Goal: Task Accomplishment & Management: Complete application form

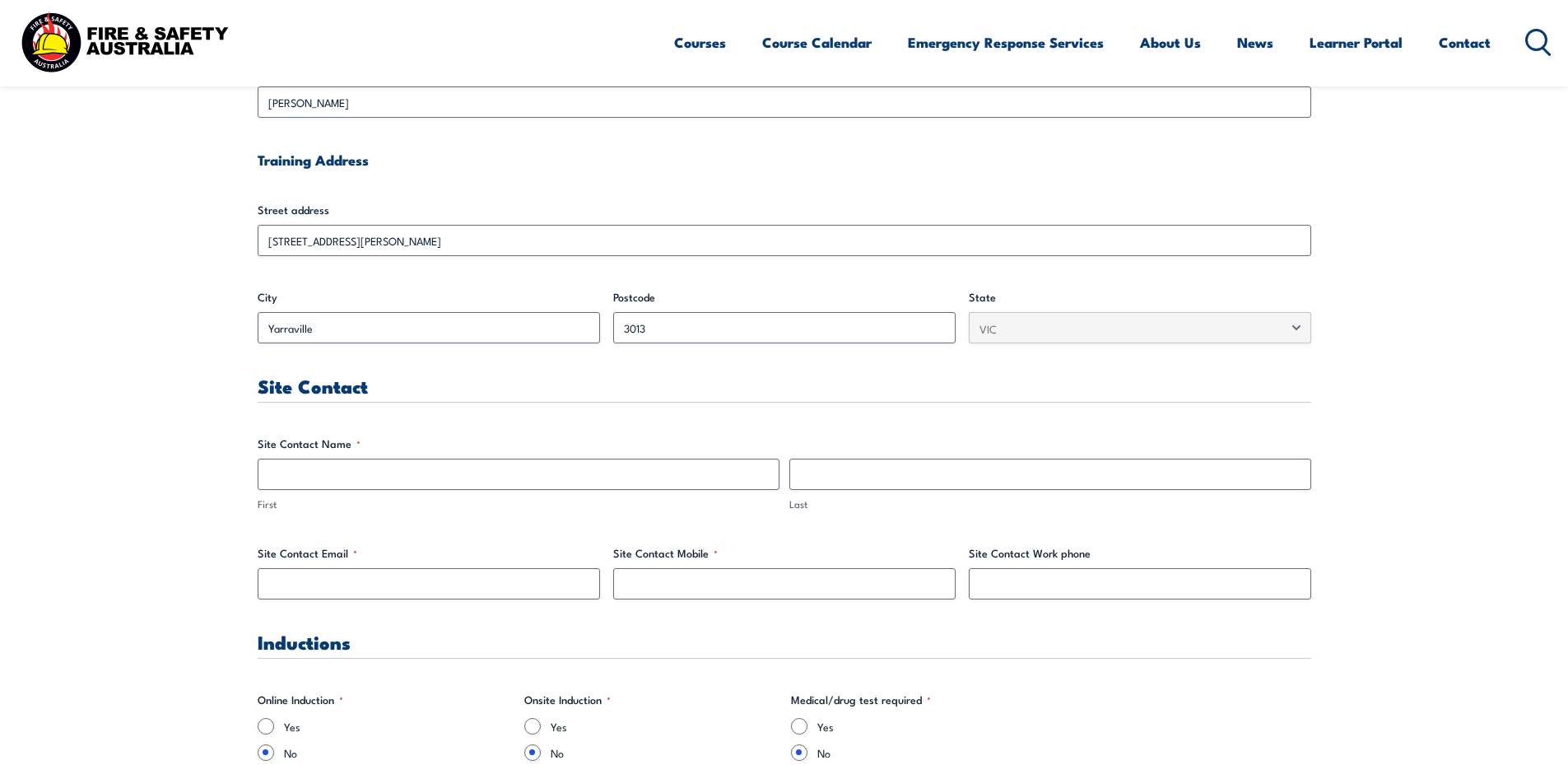
scroll to position [576, 0]
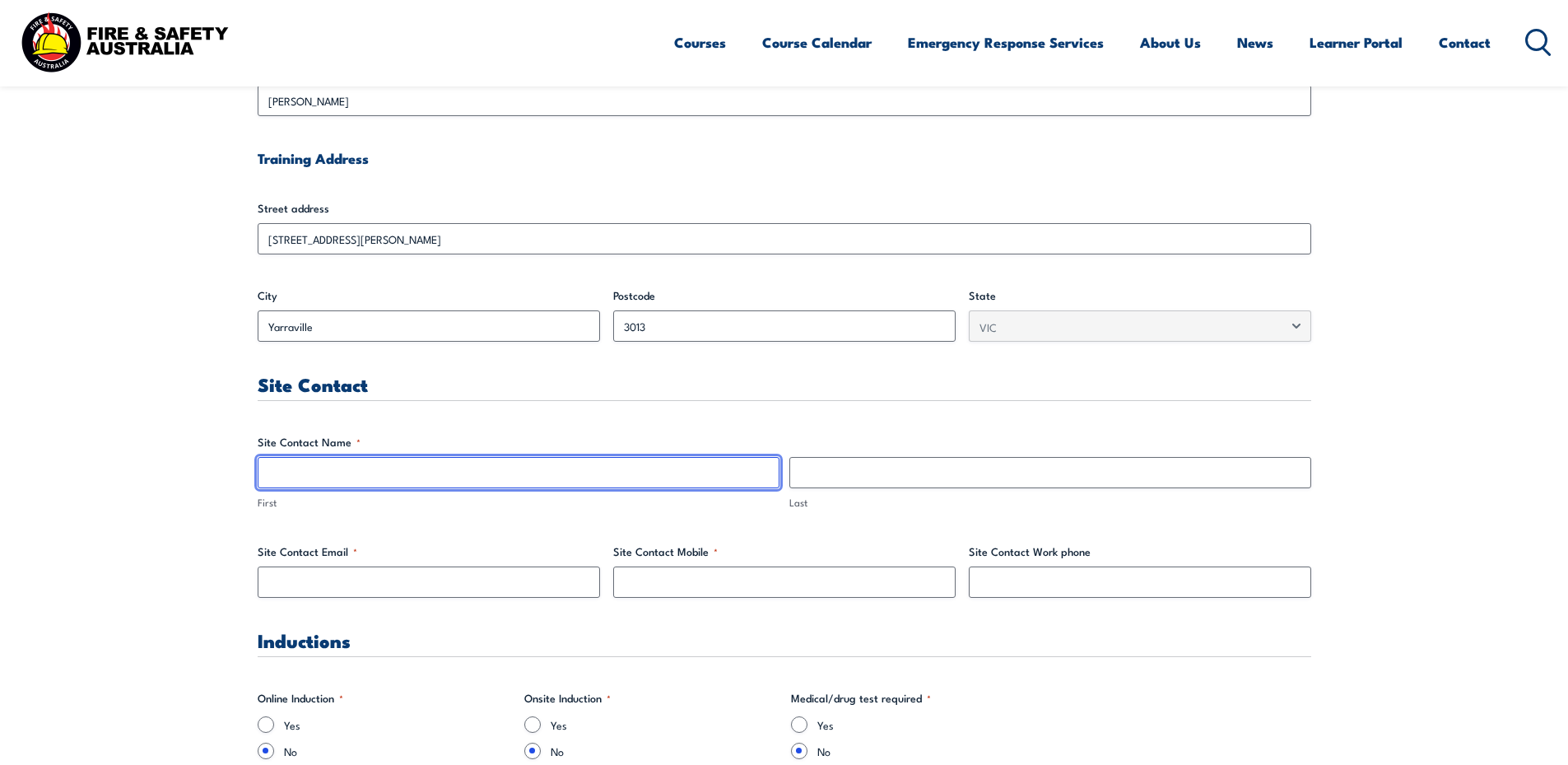
click at [378, 477] on input "First" at bounding box center [518, 473] width 522 height 31
type input "[PERSON_NAME]"
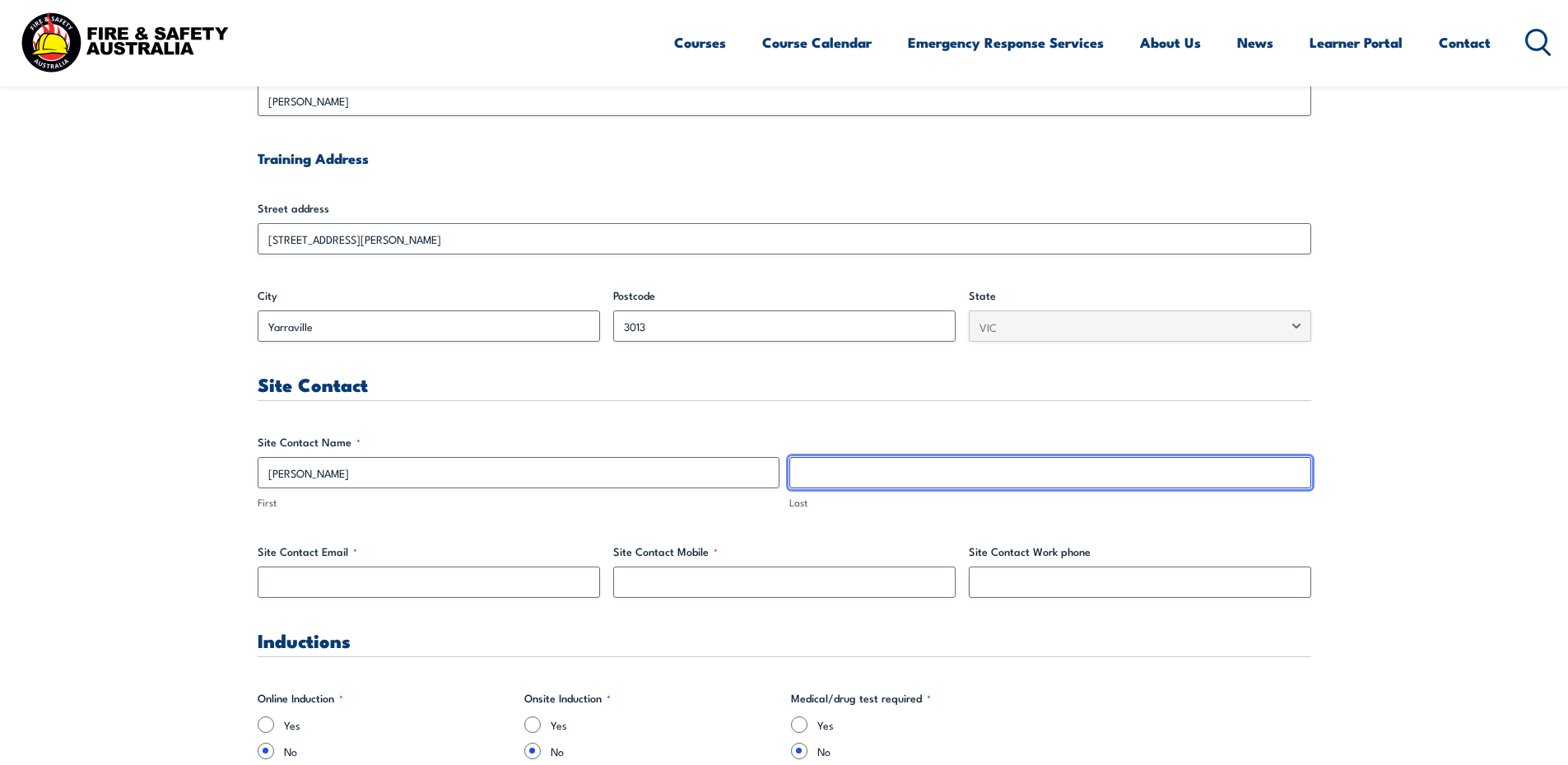
type input "[PERSON_NAME]"
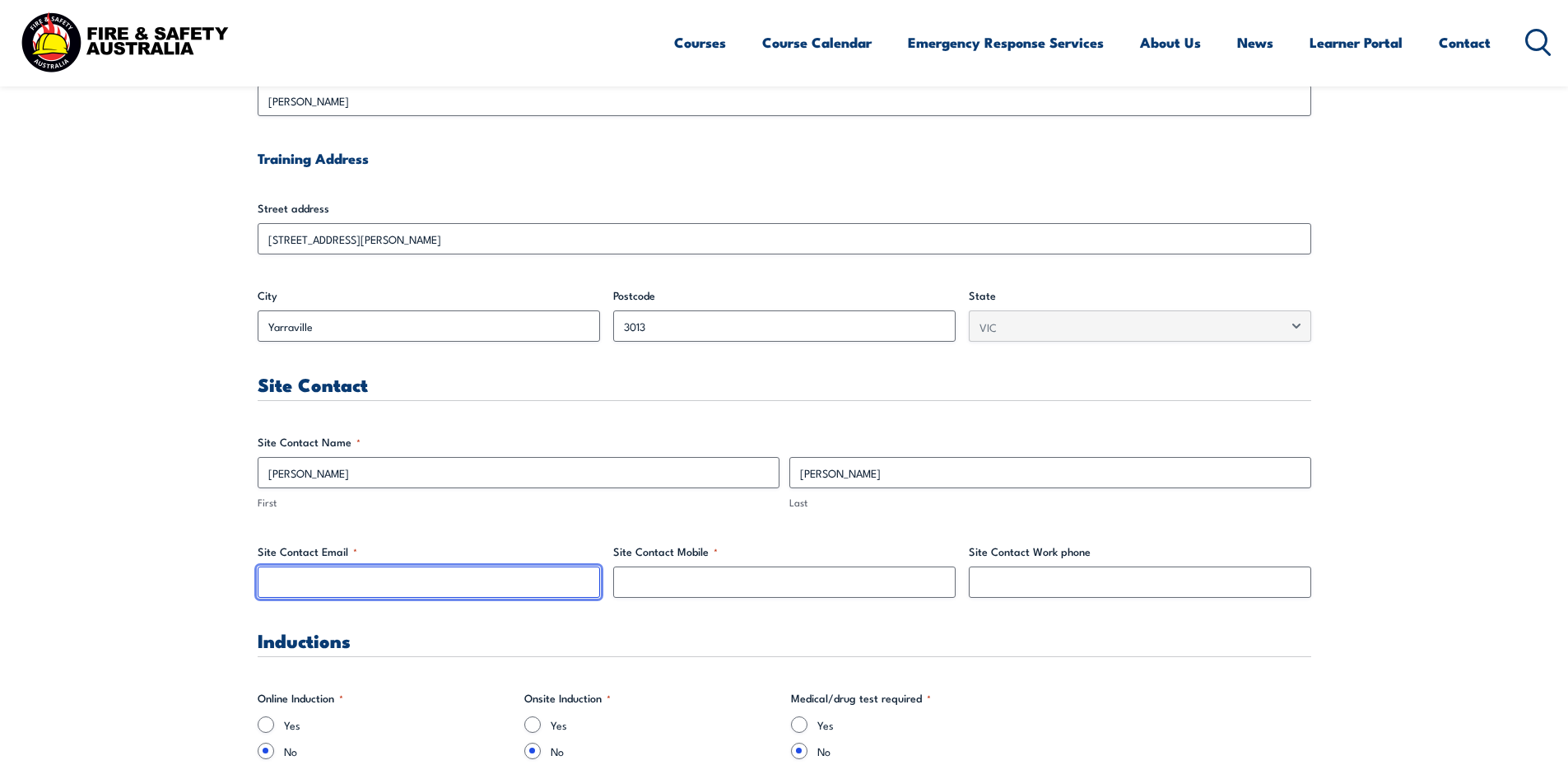
type input "[EMAIL_ADDRESS][DOMAIN_NAME]"
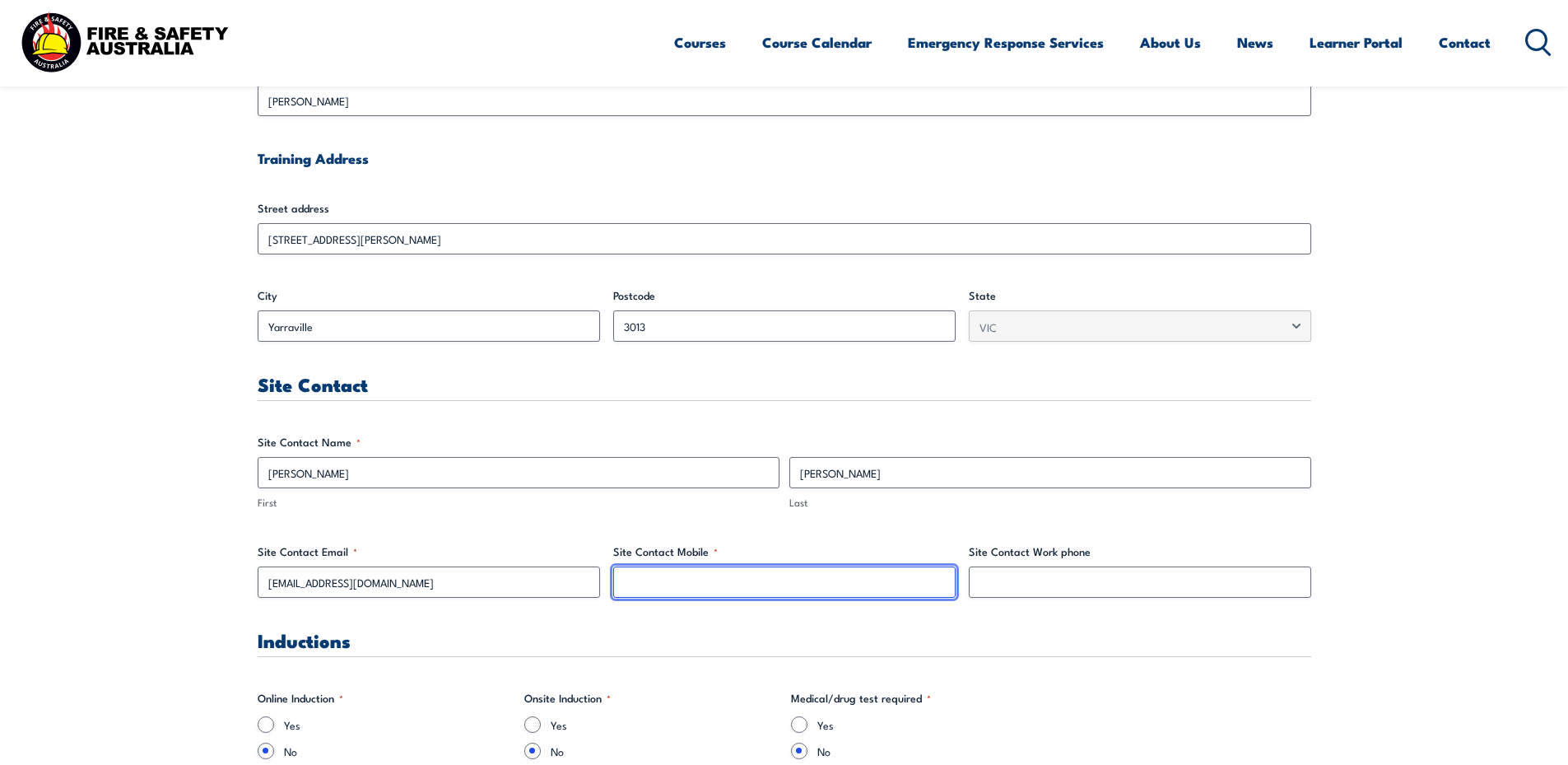
type input "0413851446"
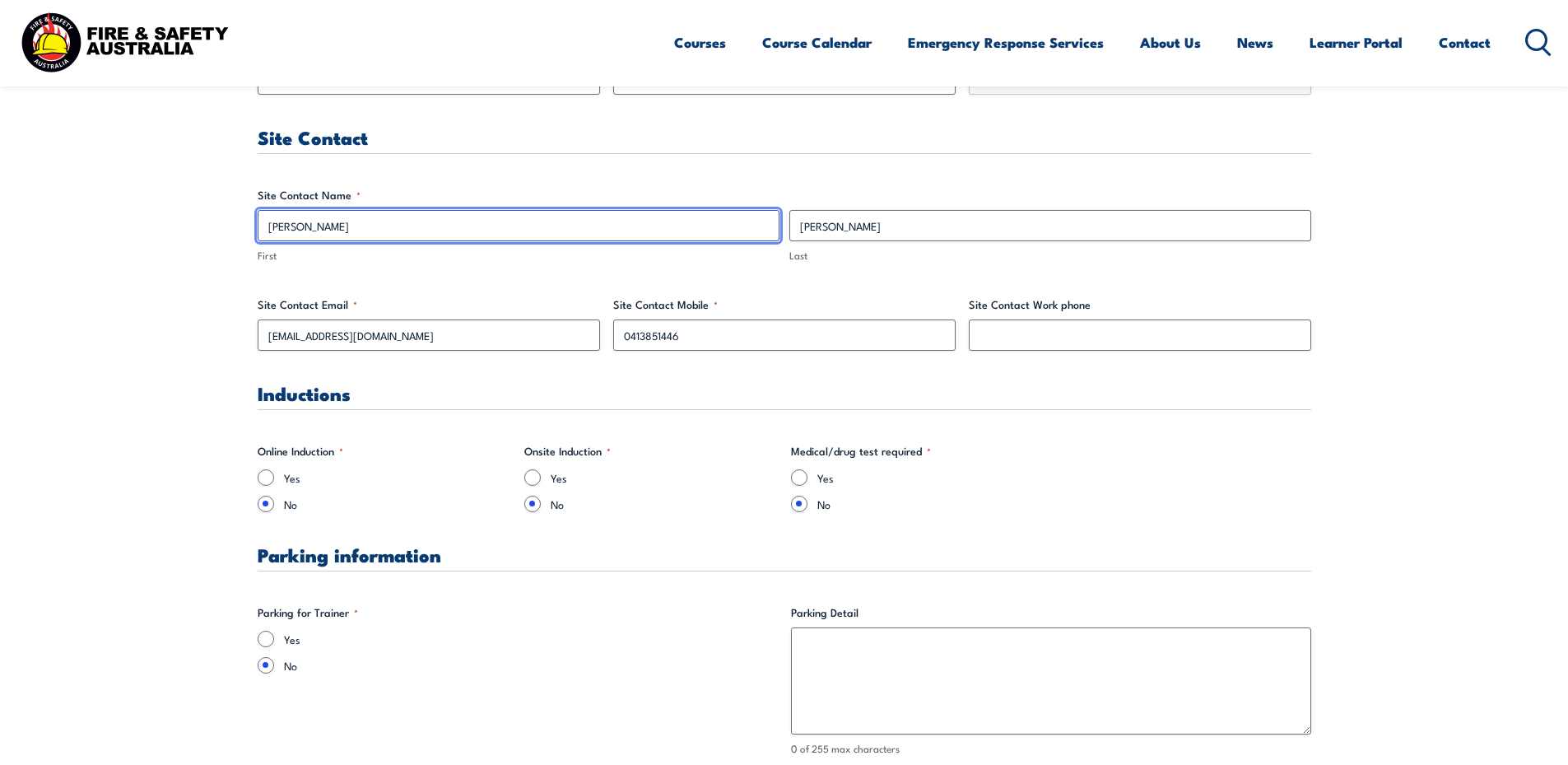
scroll to position [906, 0]
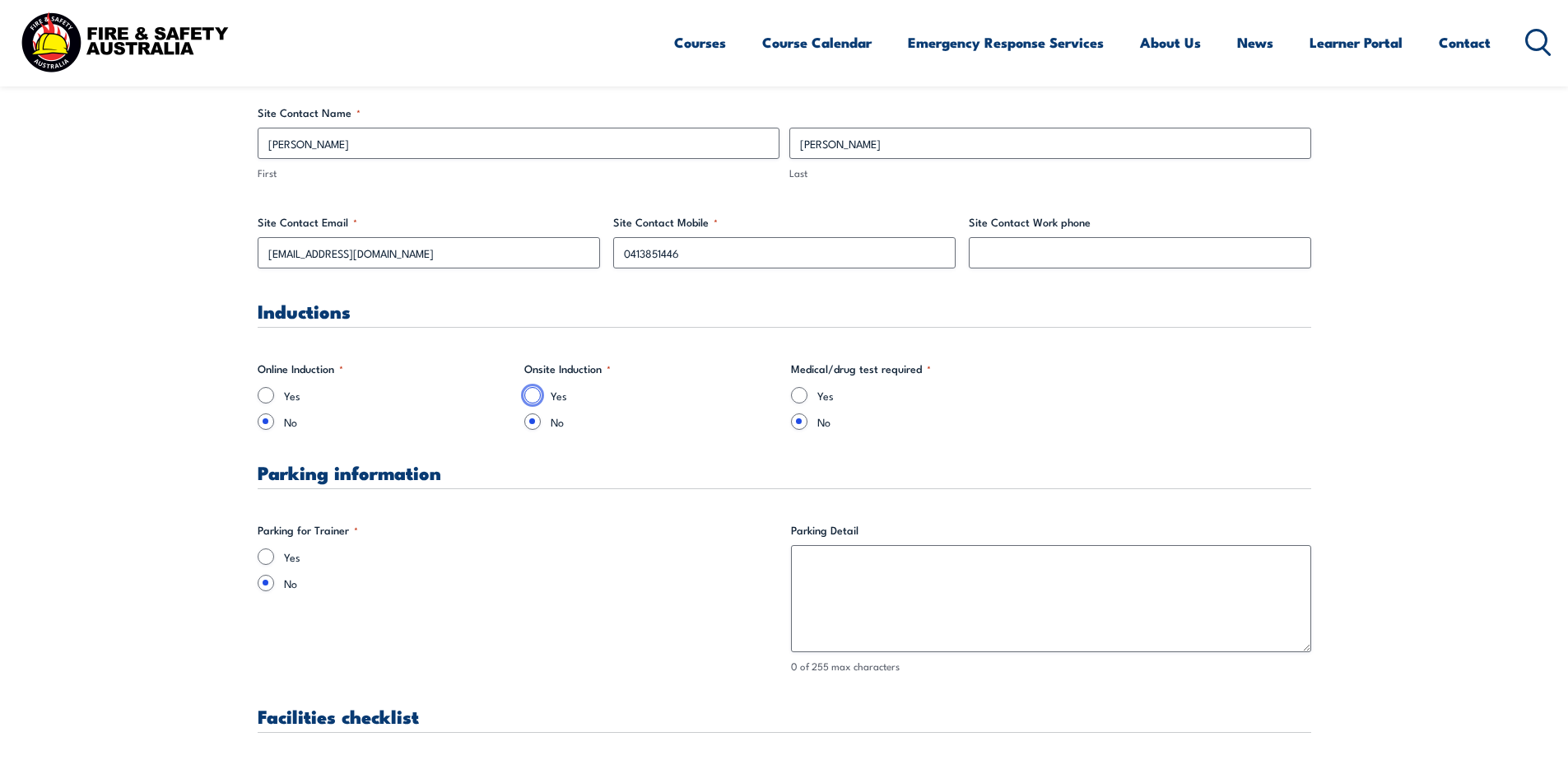
click at [533, 395] on input "Yes" at bounding box center [532, 395] width 16 height 16
radio input "true"
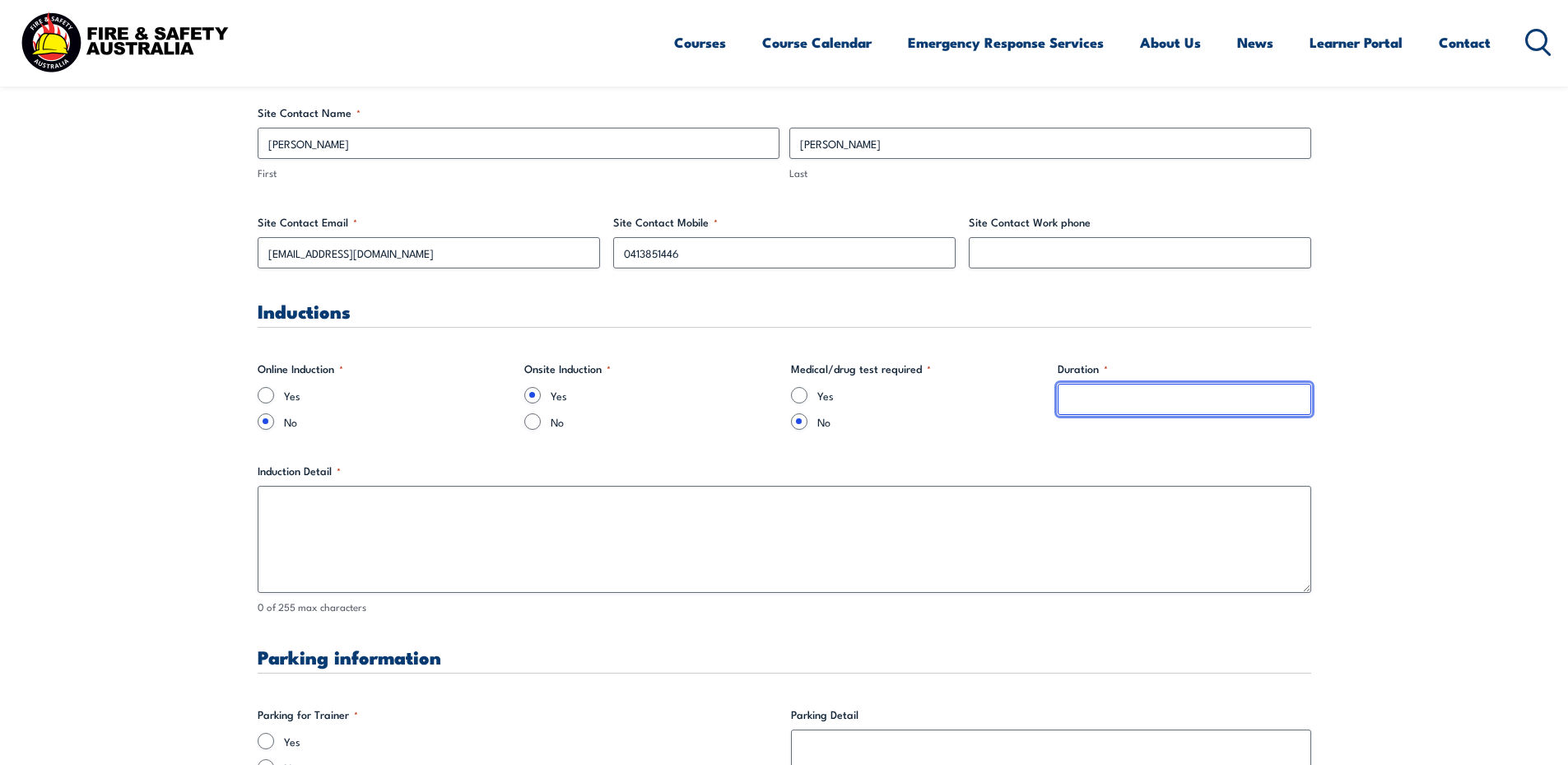
click at [1086, 399] on input "Duration *" at bounding box center [1184, 399] width 254 height 31
type input "15-20 mins"
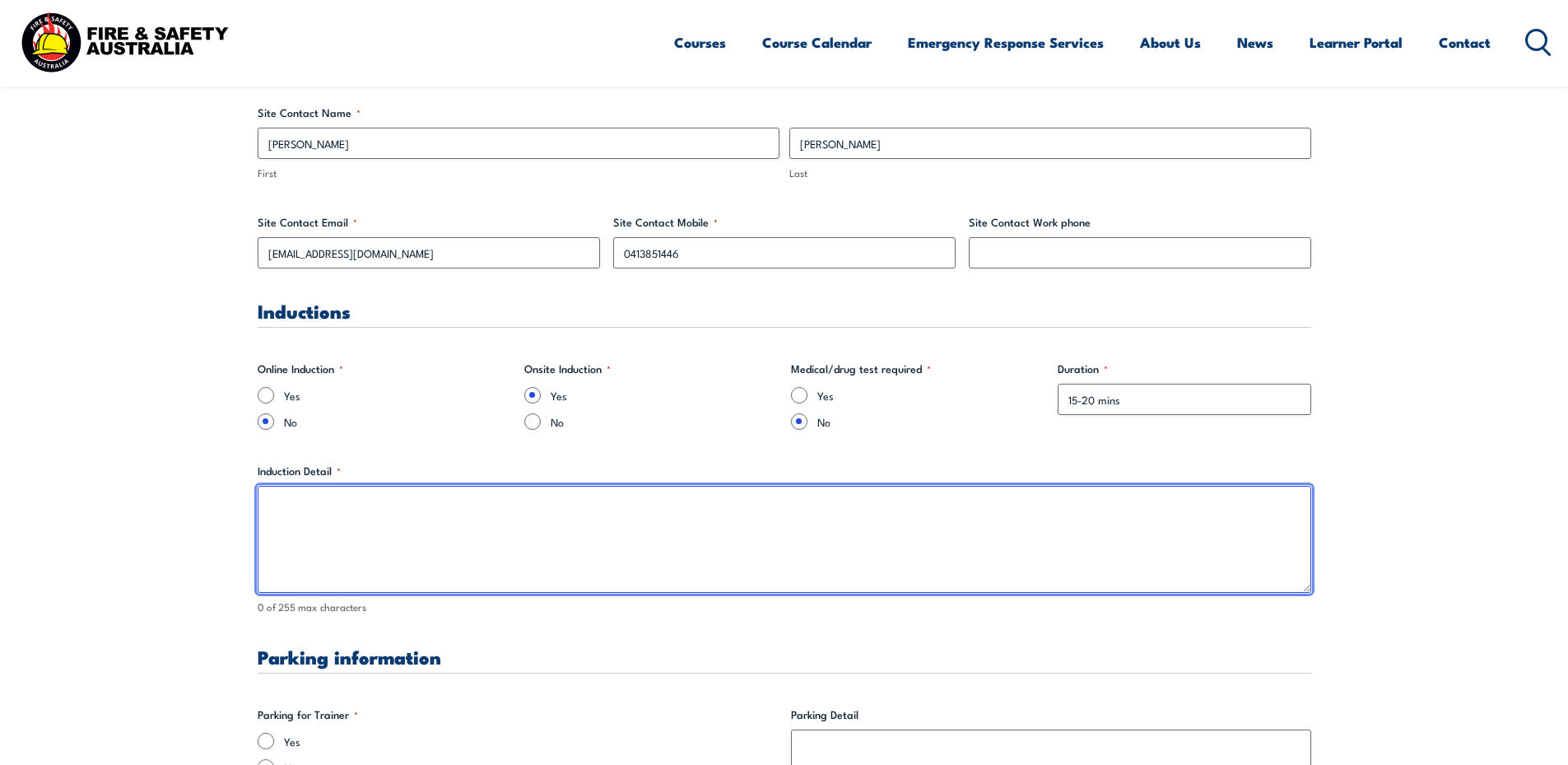
click at [425, 514] on textarea "Induction Detail *" at bounding box center [785, 539] width 1054 height 107
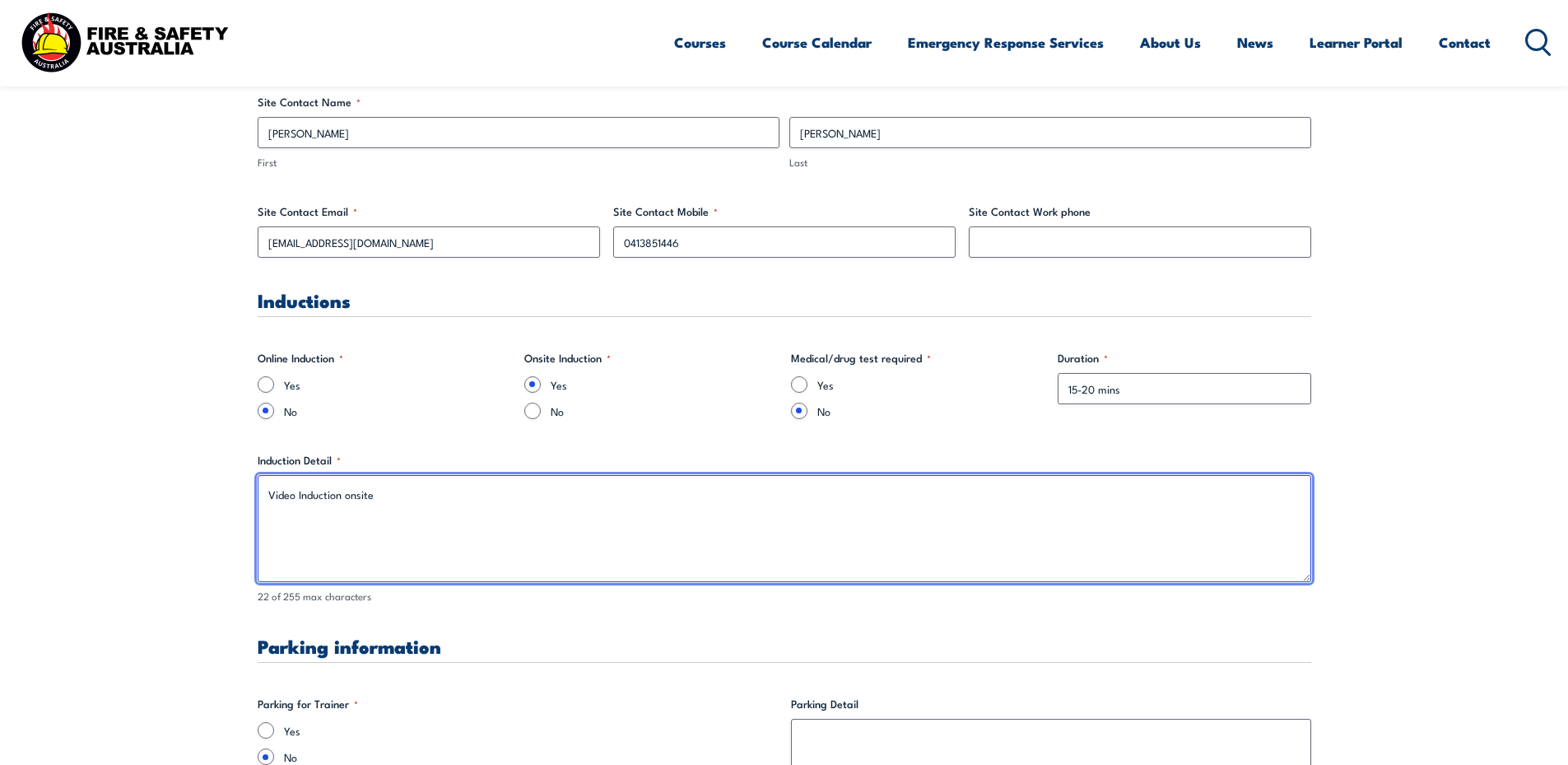
scroll to position [1152, 0]
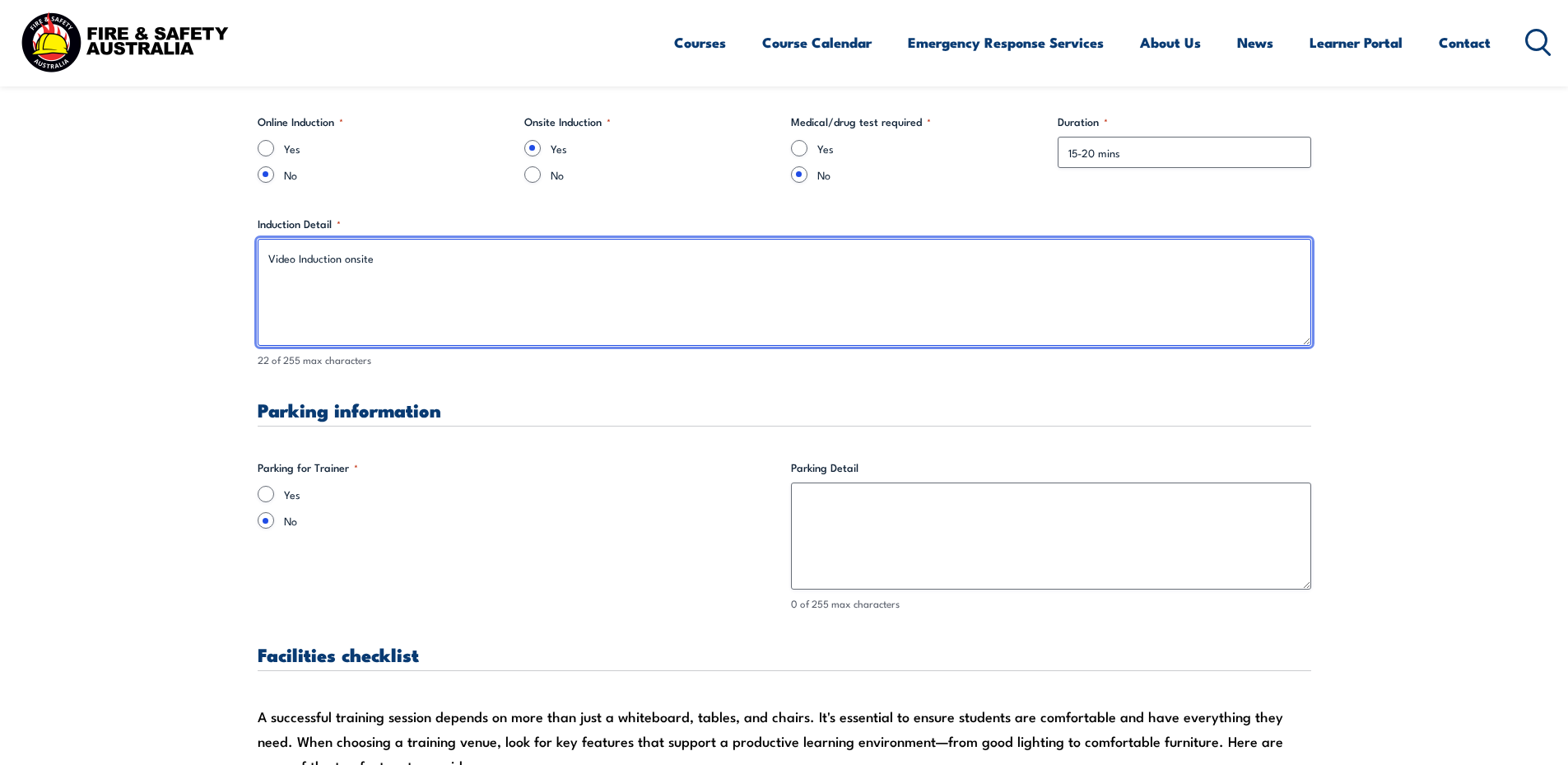
type textarea "Video Induction onsite"
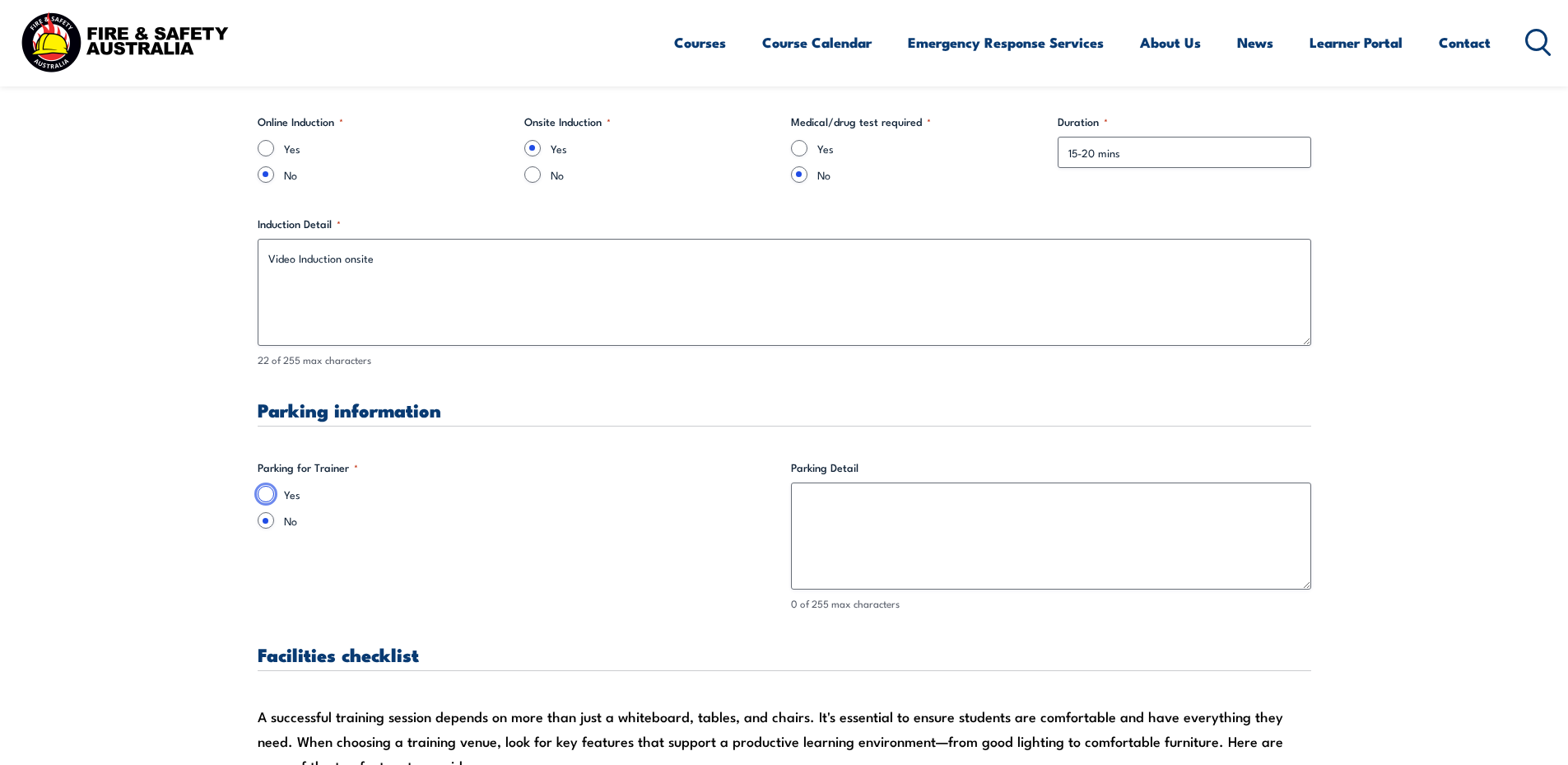
click at [265, 488] on input "Yes" at bounding box center [266, 493] width 16 height 16
radio input "true"
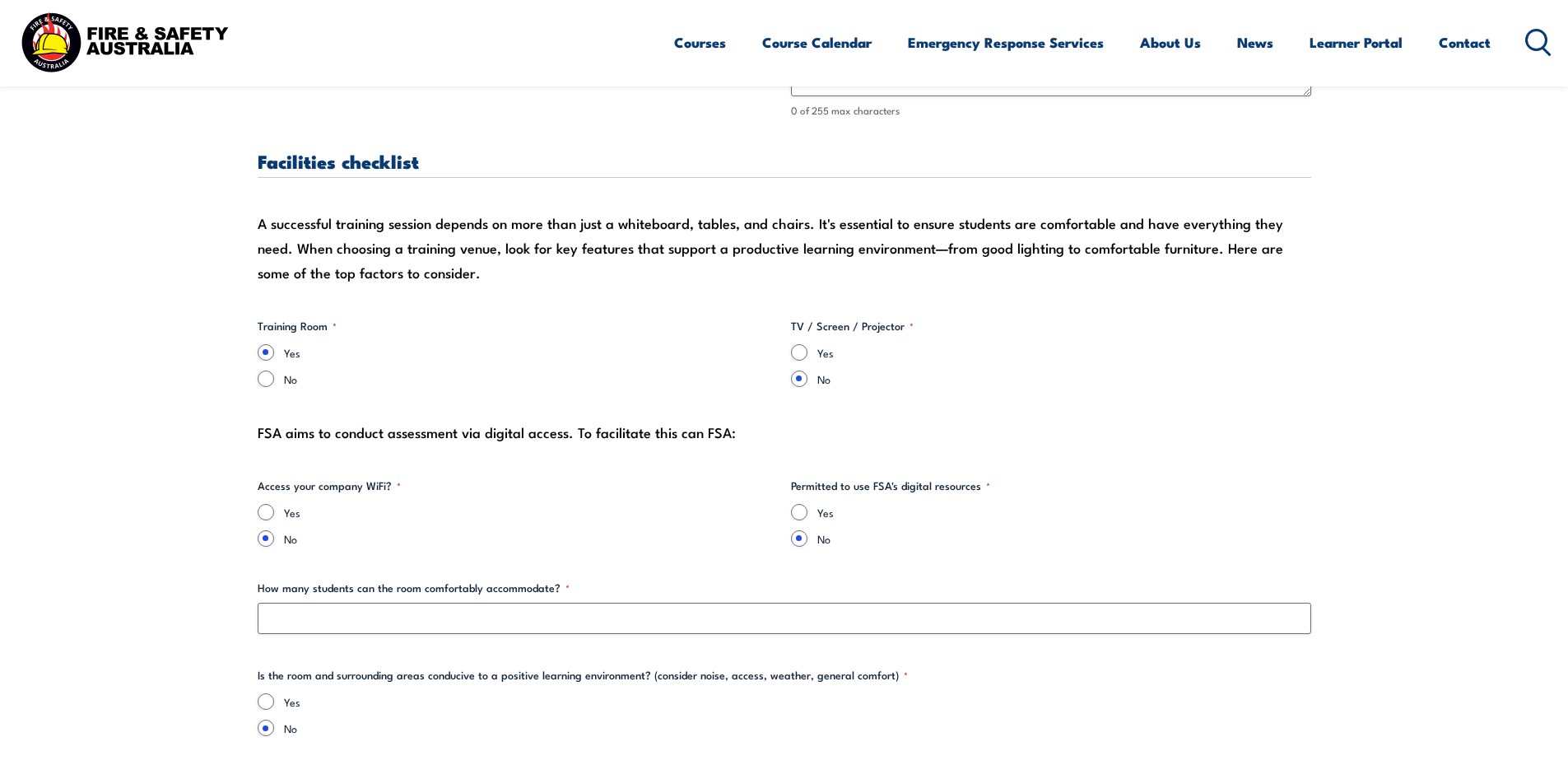
scroll to position [1646, 0]
click at [800, 352] on input "Yes" at bounding box center [799, 351] width 16 height 16
radio input "true"
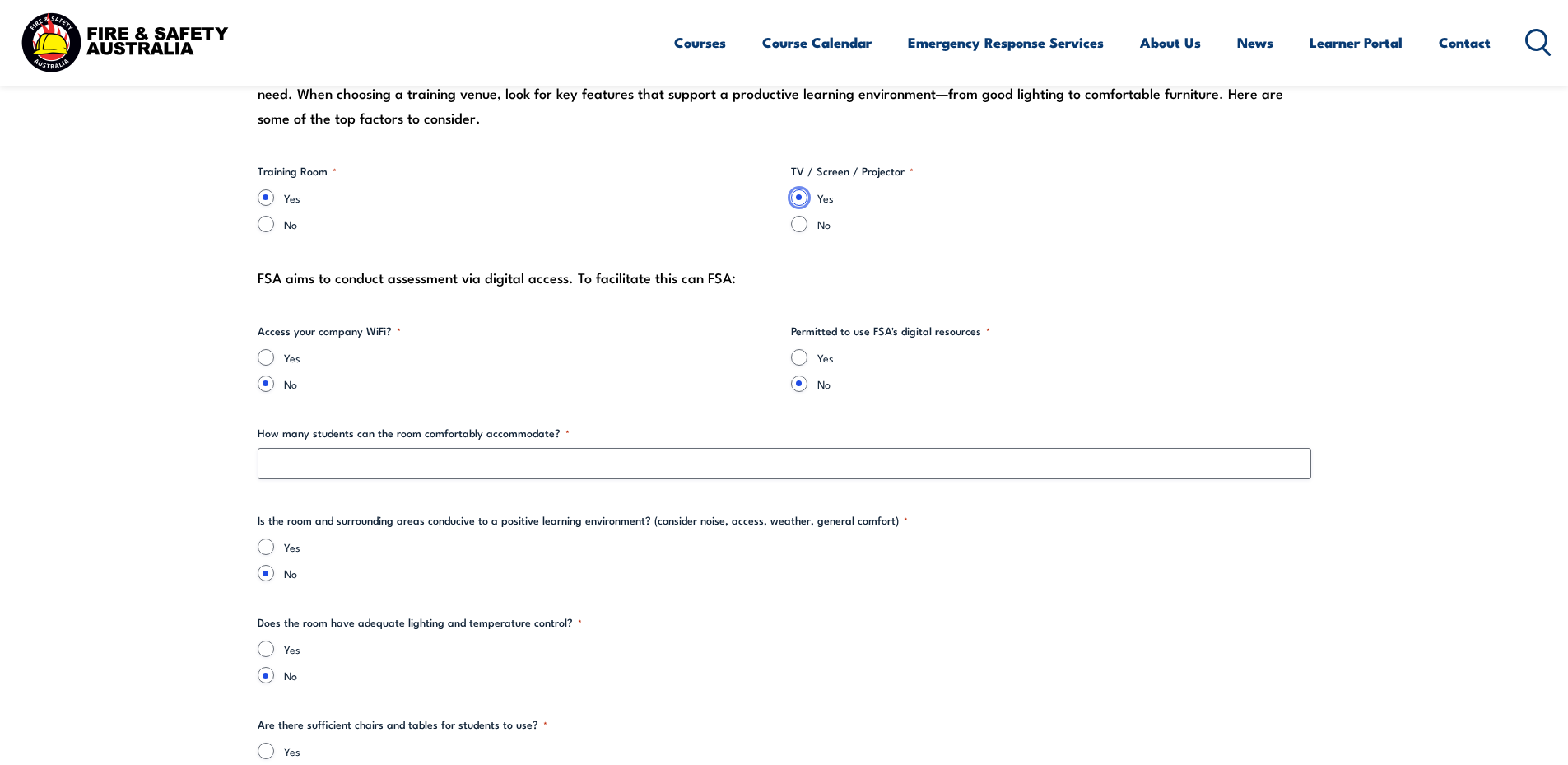
scroll to position [1811, 0]
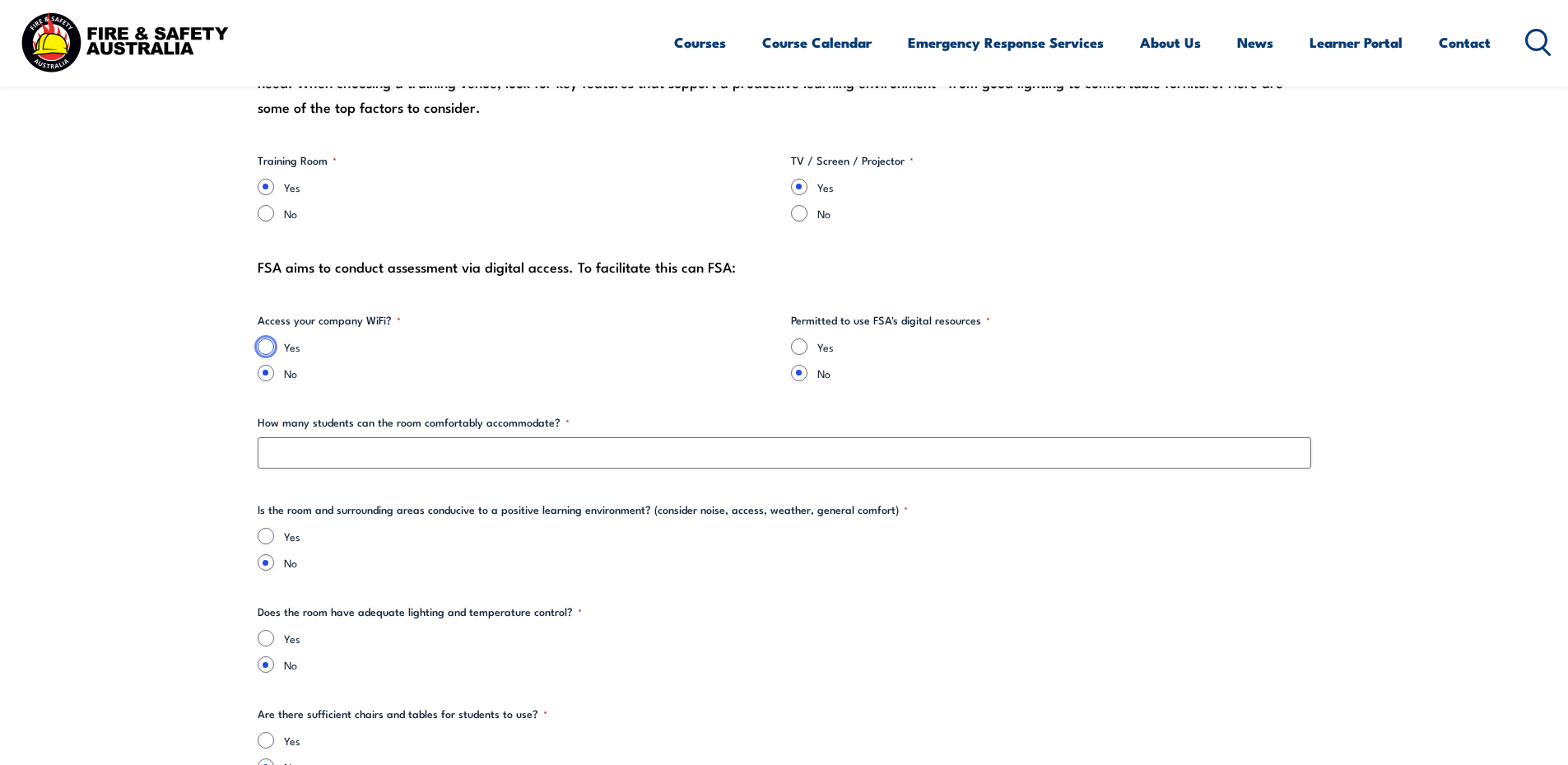
click at [271, 342] on input "Yes" at bounding box center [266, 346] width 16 height 16
radio input "true"
click at [800, 344] on input "Yes" at bounding box center [799, 346] width 16 height 16
radio input "true"
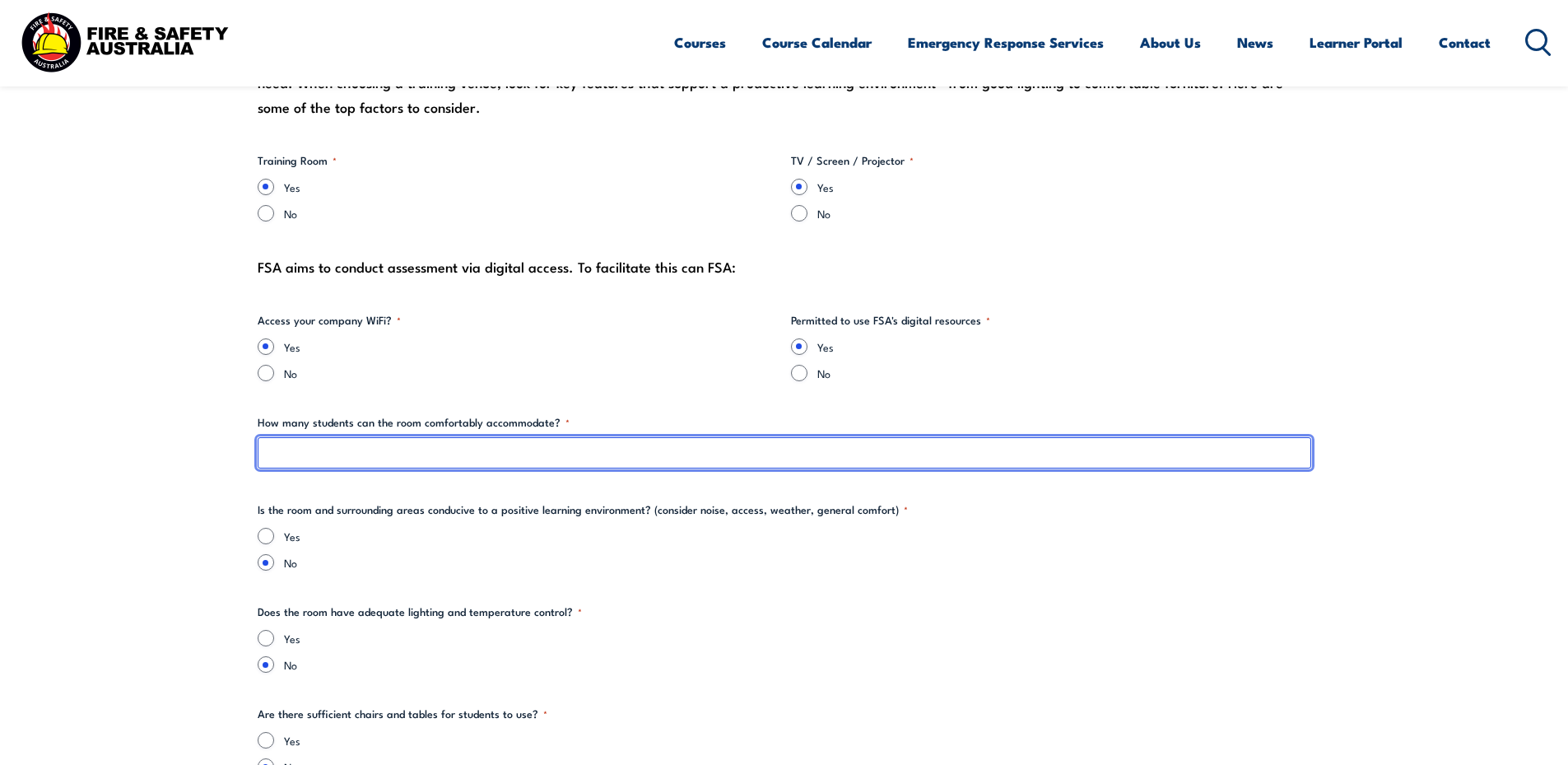
click at [499, 451] on input "How many students can the room comfortably accommodate? *" at bounding box center [785, 453] width 1054 height 31
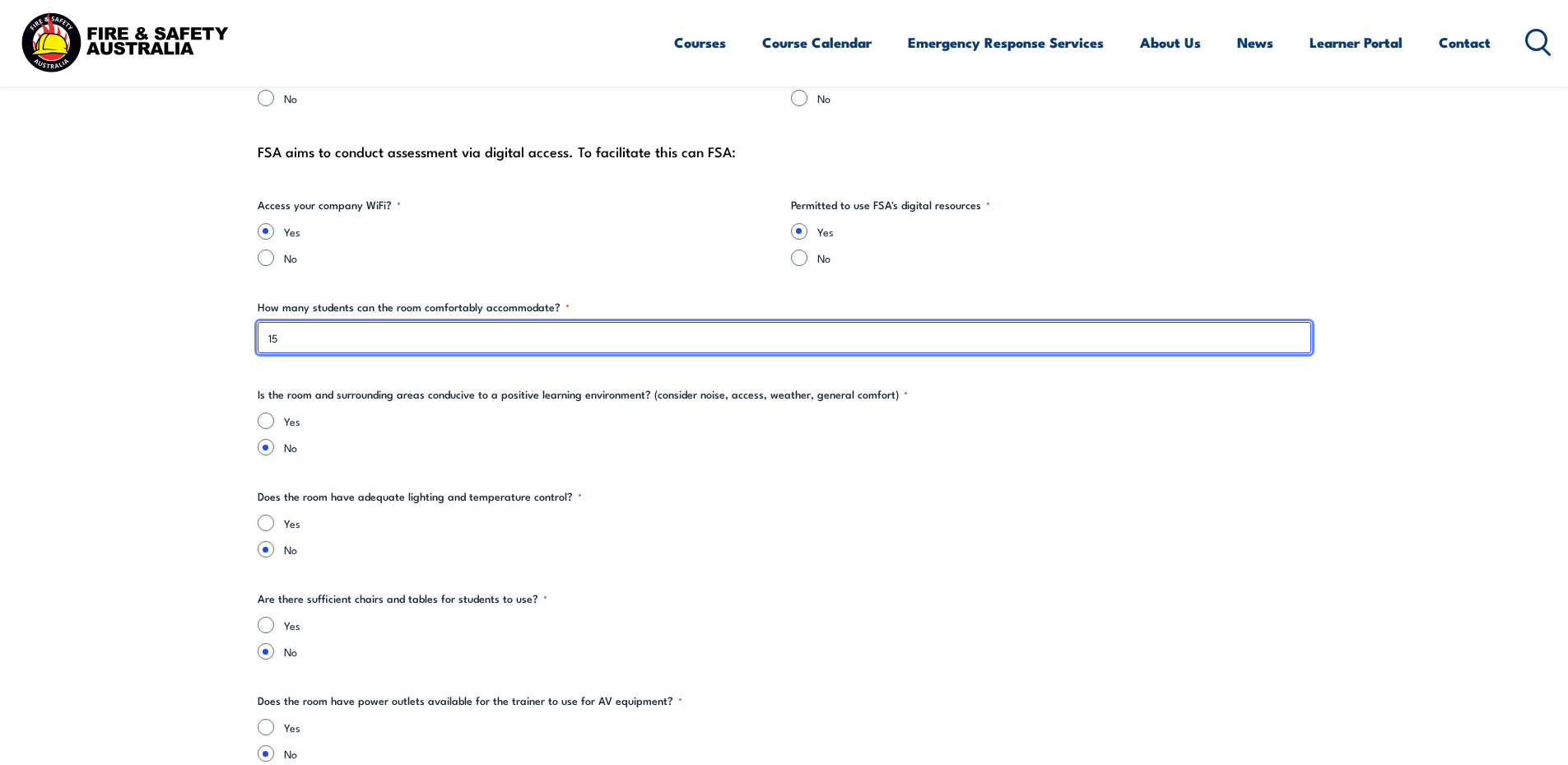
scroll to position [1975, 0]
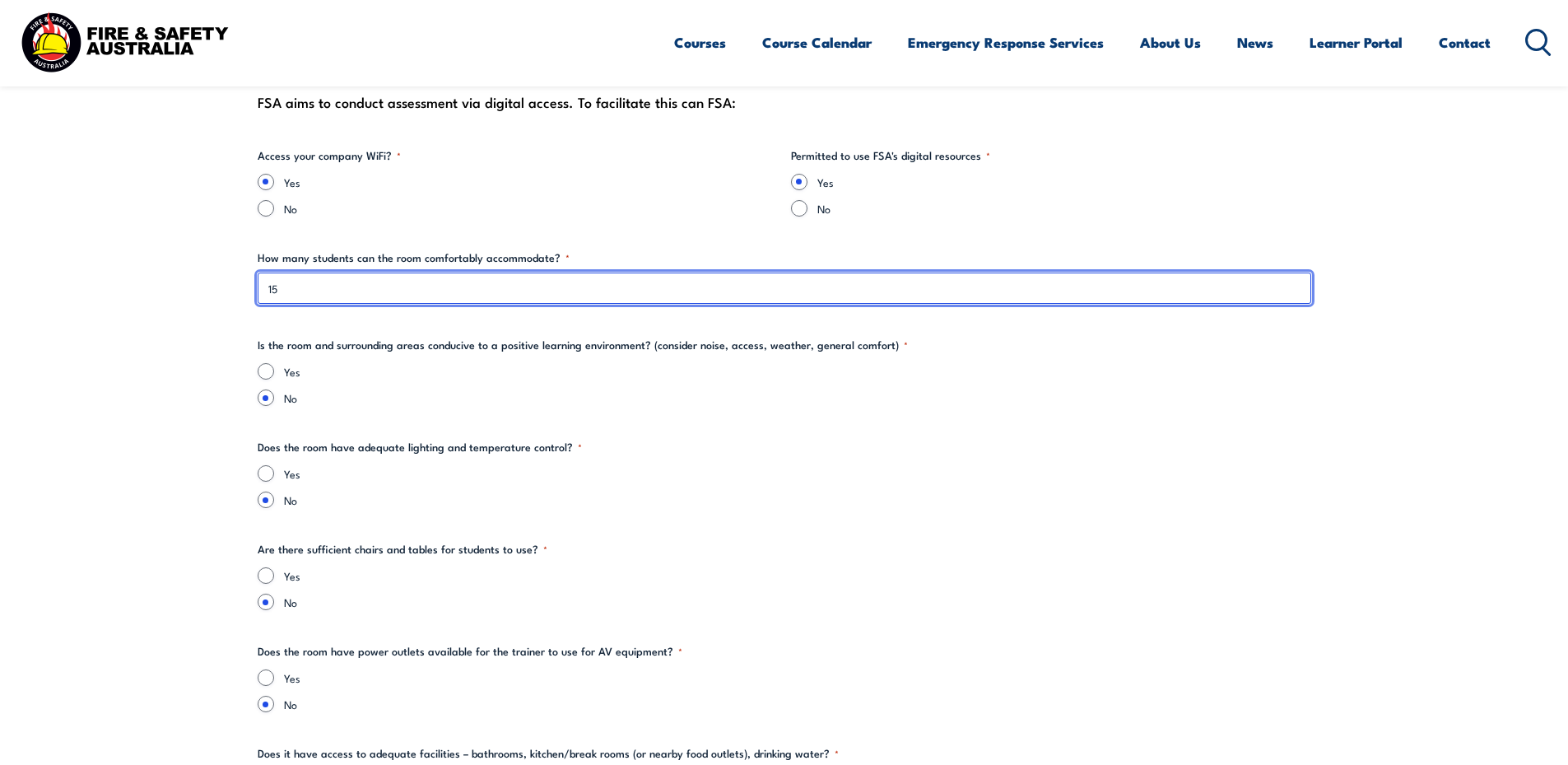
type input "15"
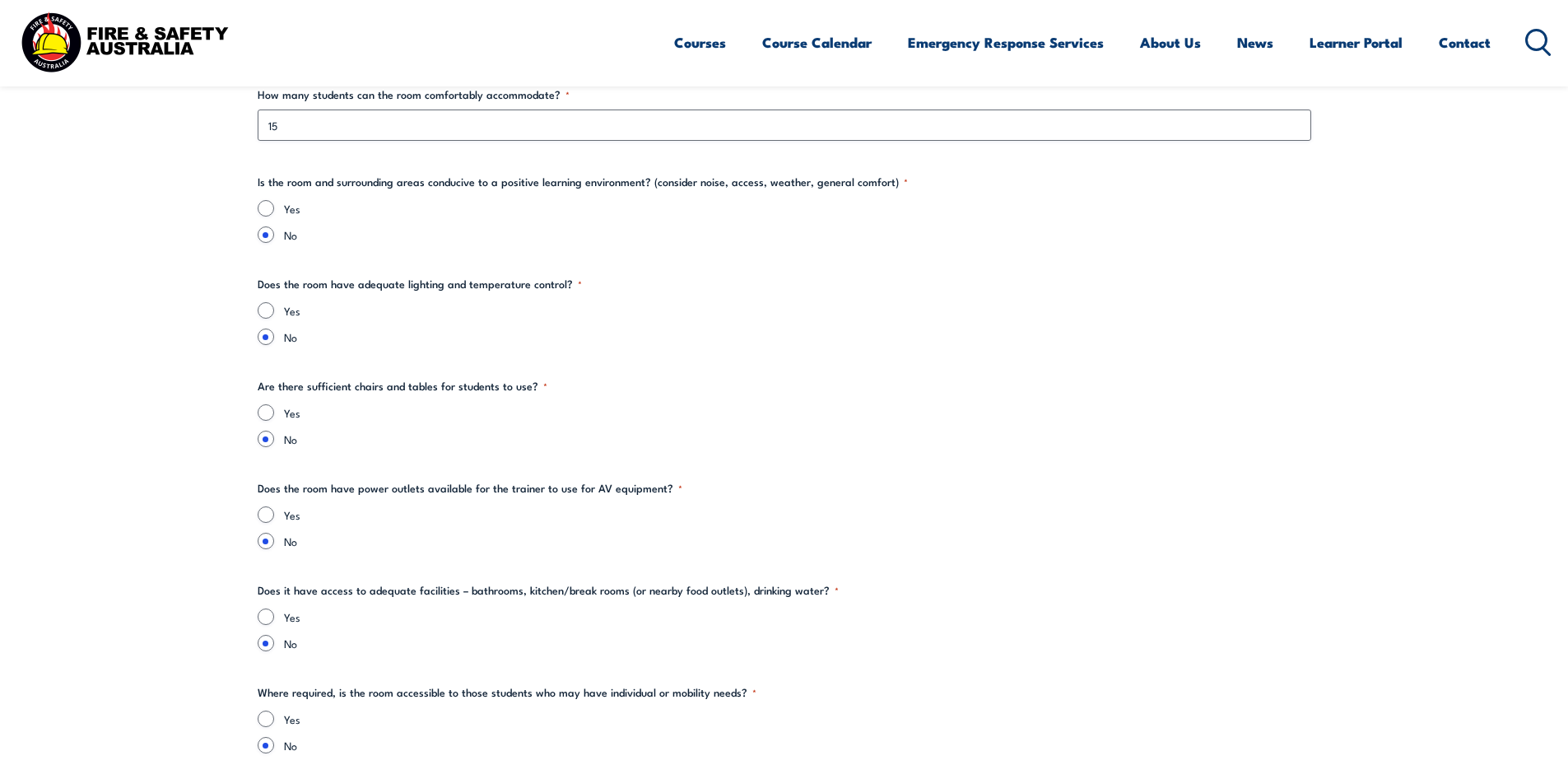
scroll to position [2140, 0]
click at [265, 203] on input "Yes" at bounding box center [266, 206] width 16 height 16
radio input "true"
click at [265, 309] on input "Yes" at bounding box center [266, 308] width 16 height 16
radio input "true"
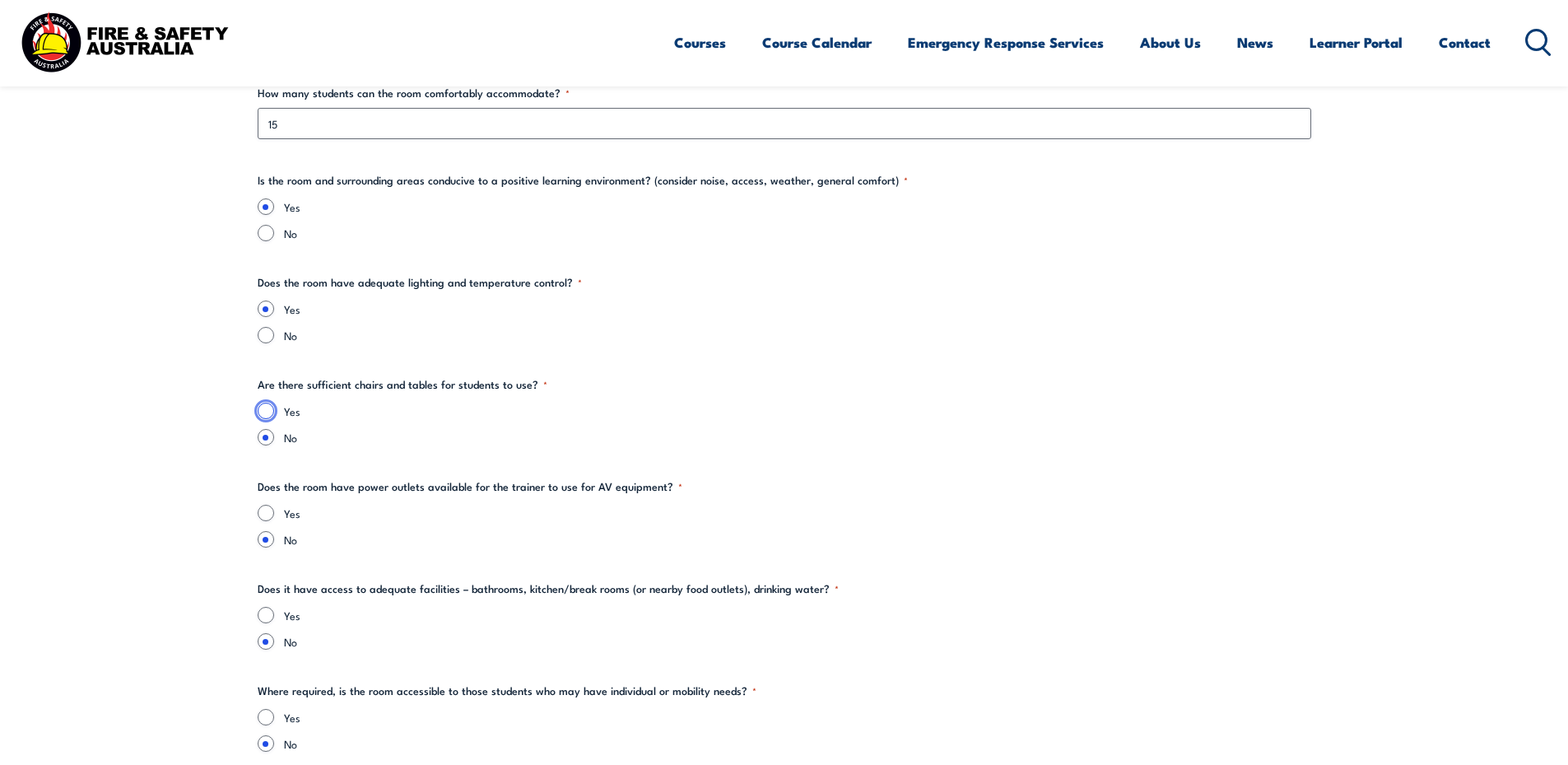
click at [264, 408] on input "Yes" at bounding box center [266, 411] width 16 height 16
radio input "true"
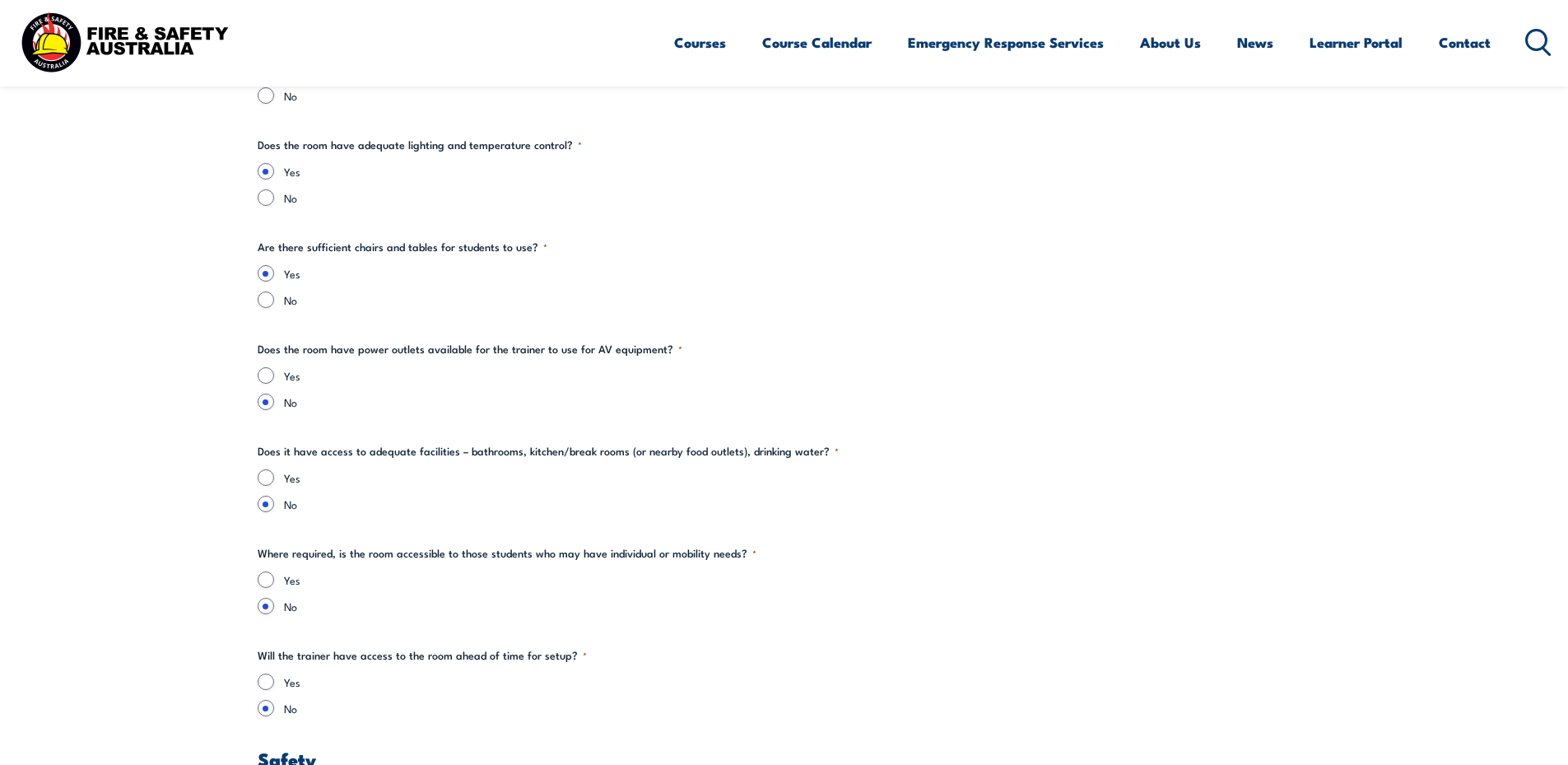
scroll to position [2304, 0]
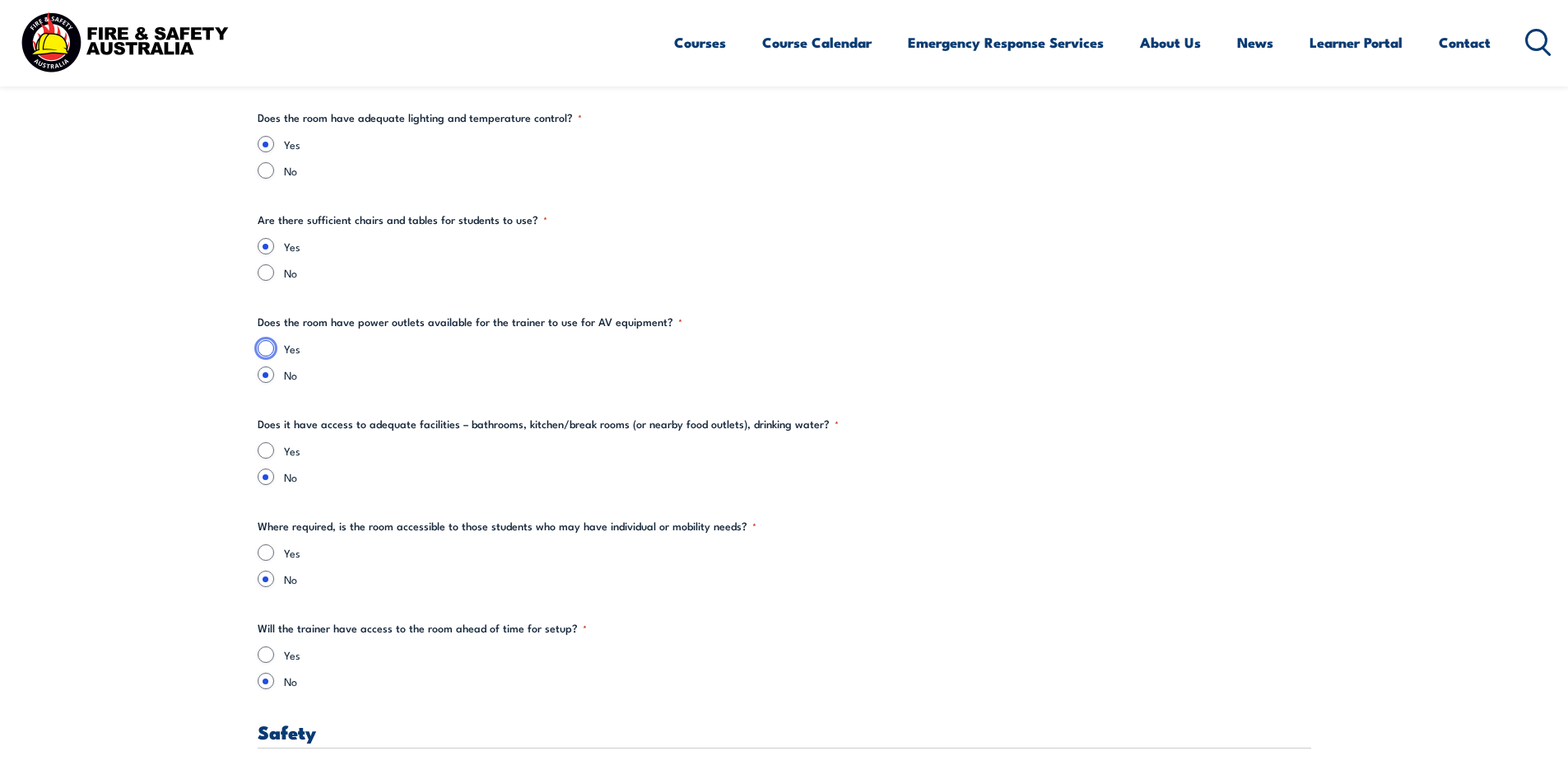
drag, startPoint x: 266, startPoint y: 352, endPoint x: 329, endPoint y: 365, distance: 64.3
click at [266, 352] on input "Yes" at bounding box center [266, 348] width 16 height 16
radio input "true"
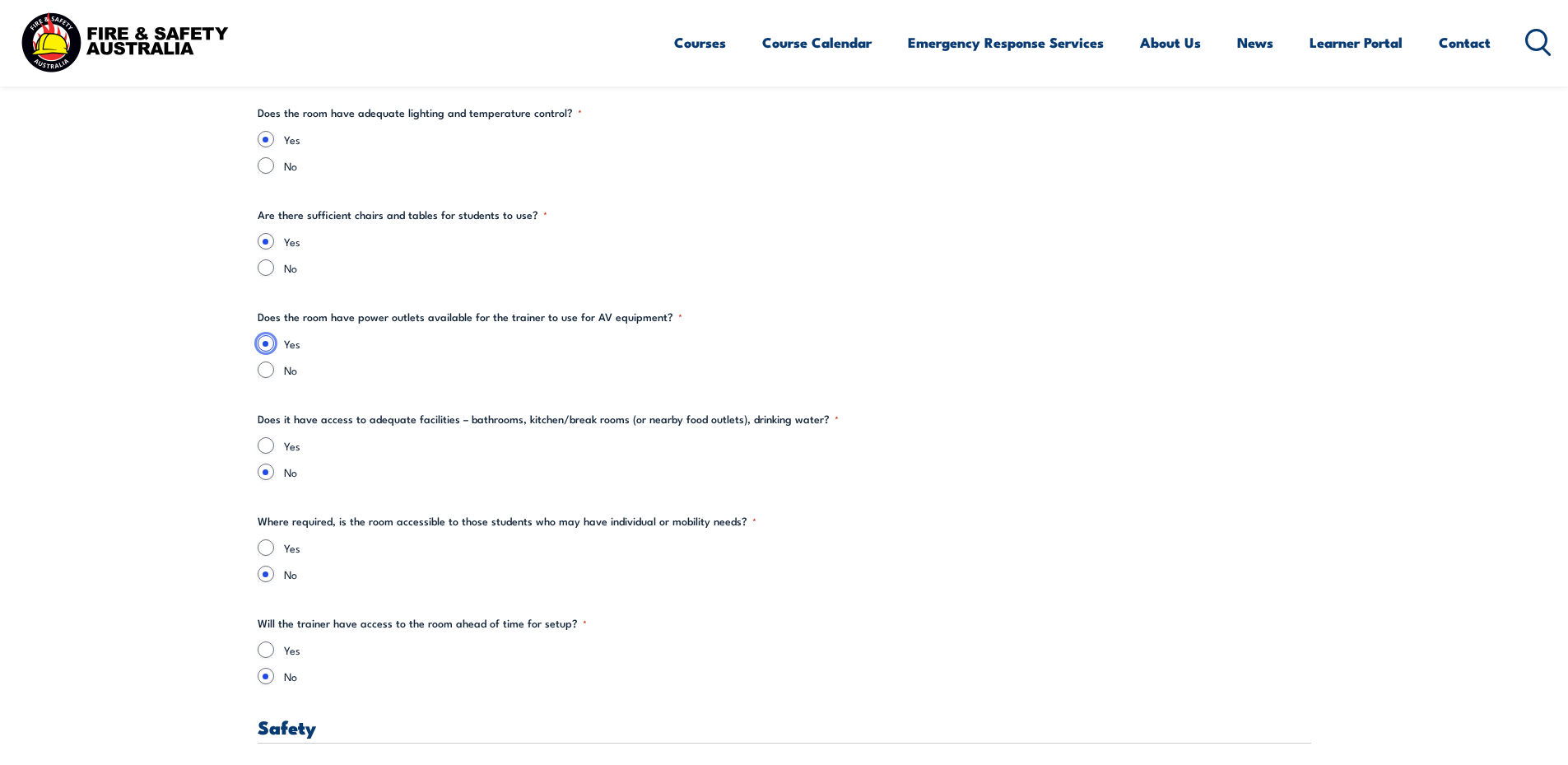
scroll to position [2387, 0]
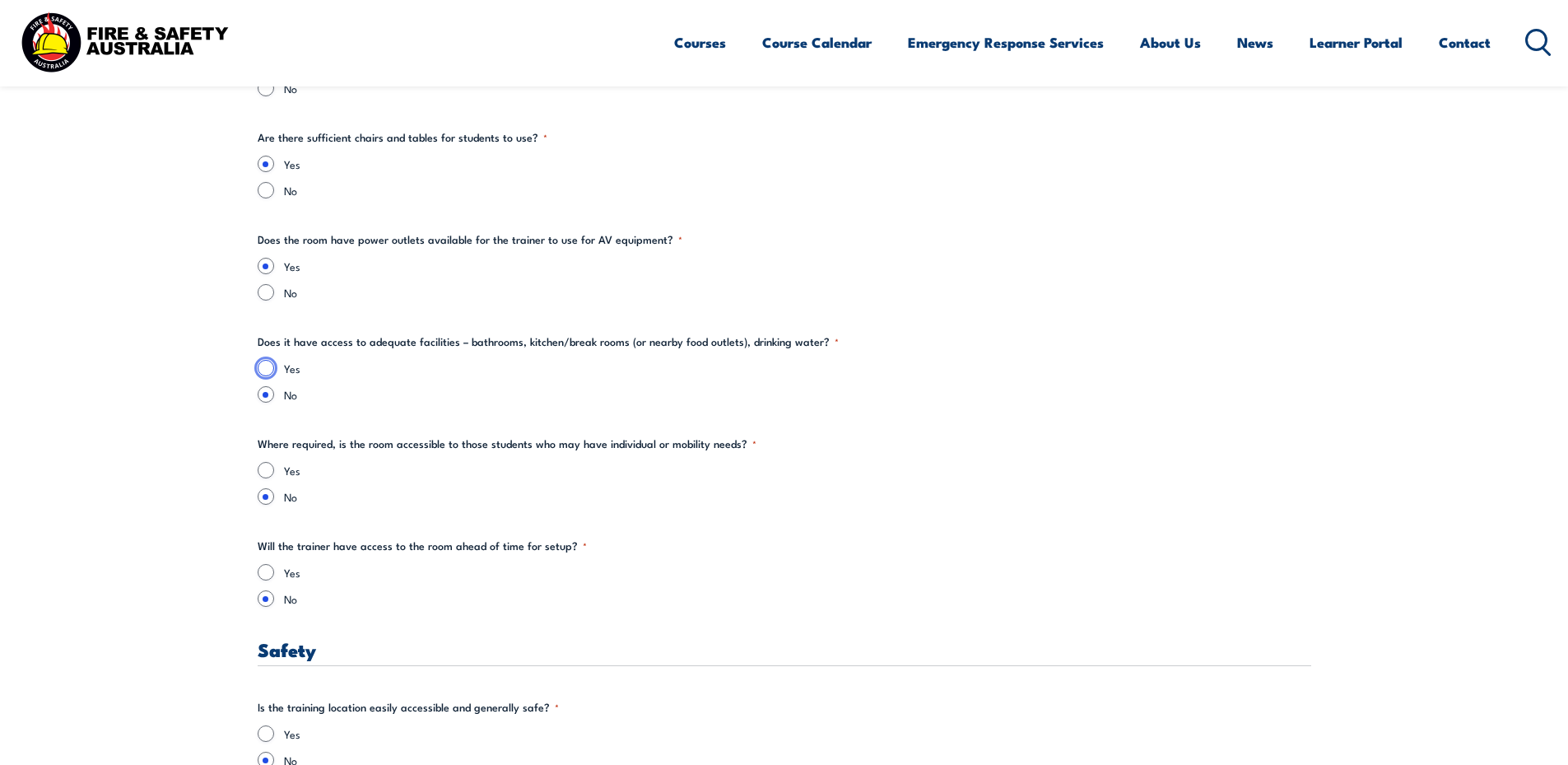
click at [269, 366] on input "Yes" at bounding box center [266, 367] width 16 height 16
radio input "true"
click at [267, 473] on input "Yes" at bounding box center [266, 469] width 16 height 16
radio input "true"
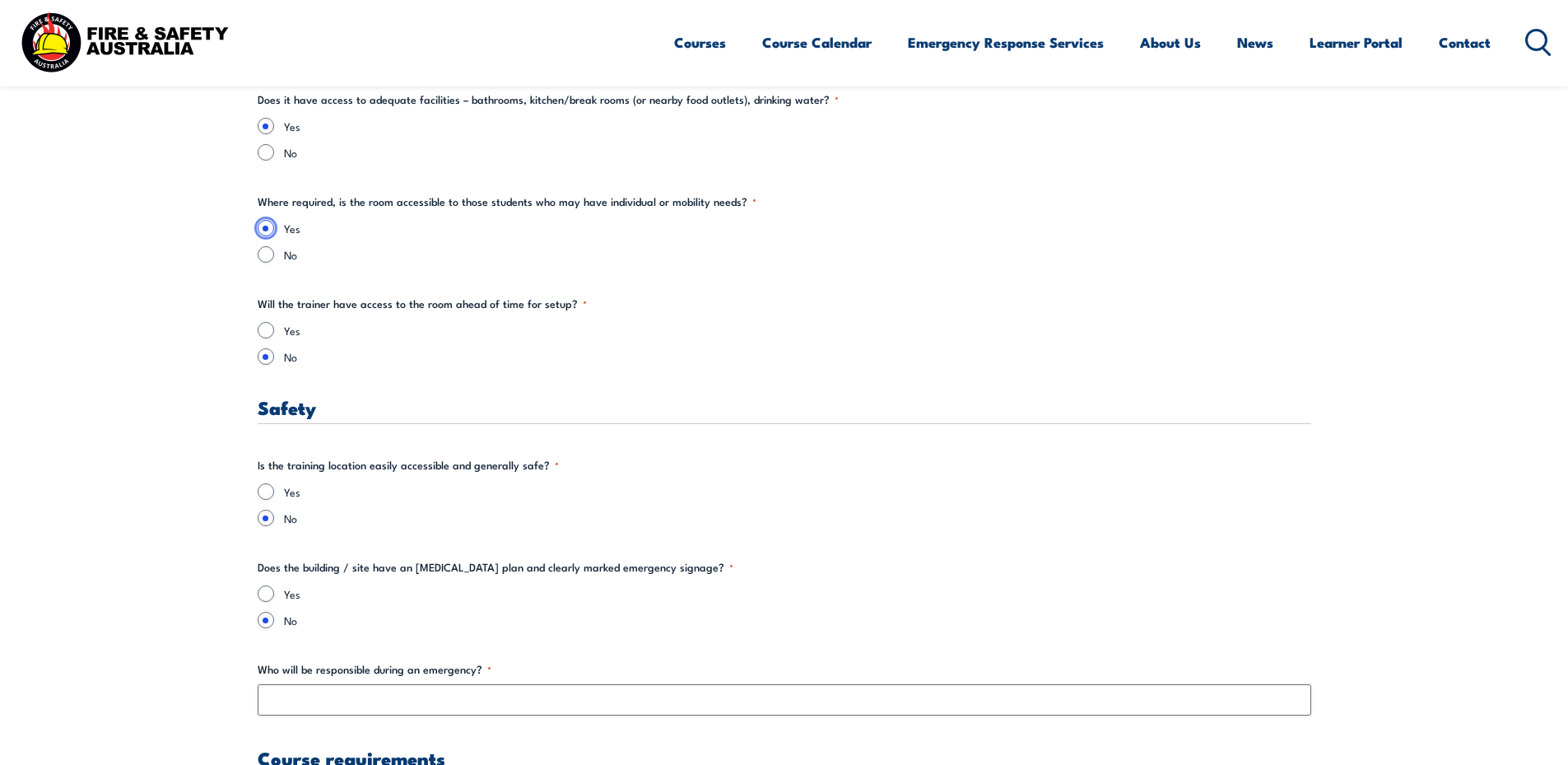
scroll to position [2634, 0]
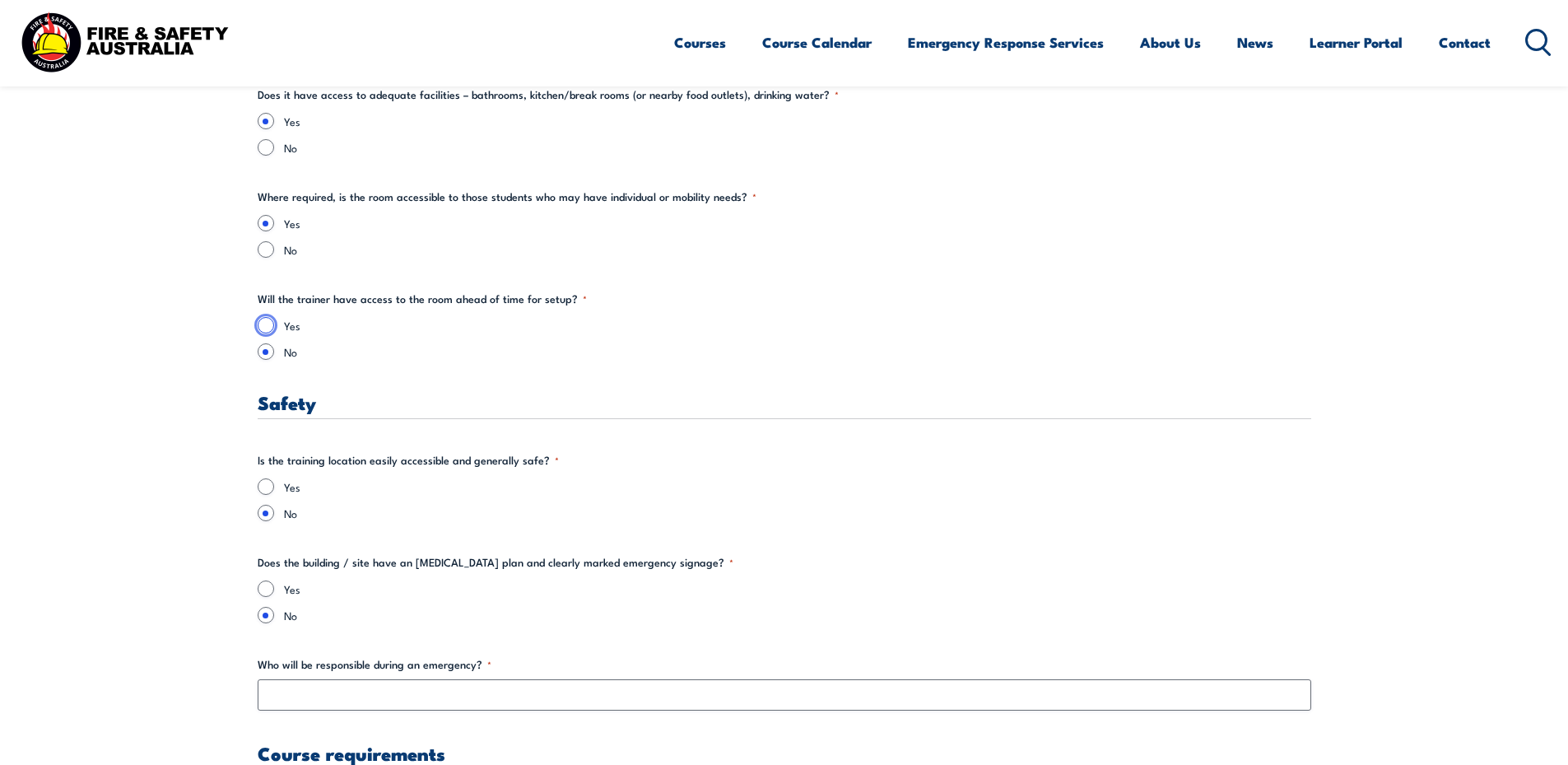
click at [267, 322] on input "Yes" at bounding box center [266, 324] width 16 height 16
radio input "true"
click at [268, 484] on input "Yes" at bounding box center [266, 486] width 16 height 16
radio input "true"
click at [261, 590] on input "Yes" at bounding box center [266, 588] width 16 height 16
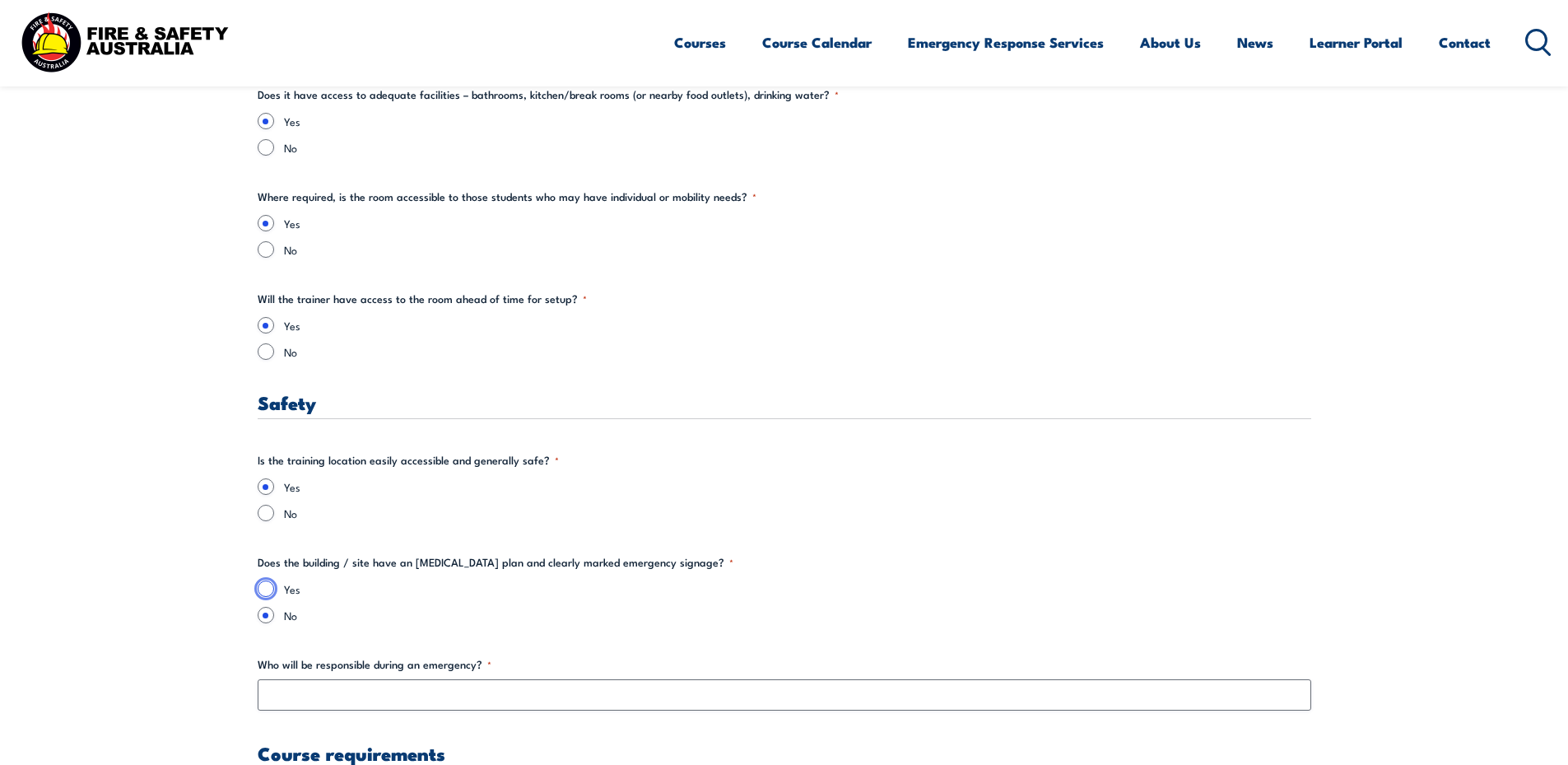
radio input "true"
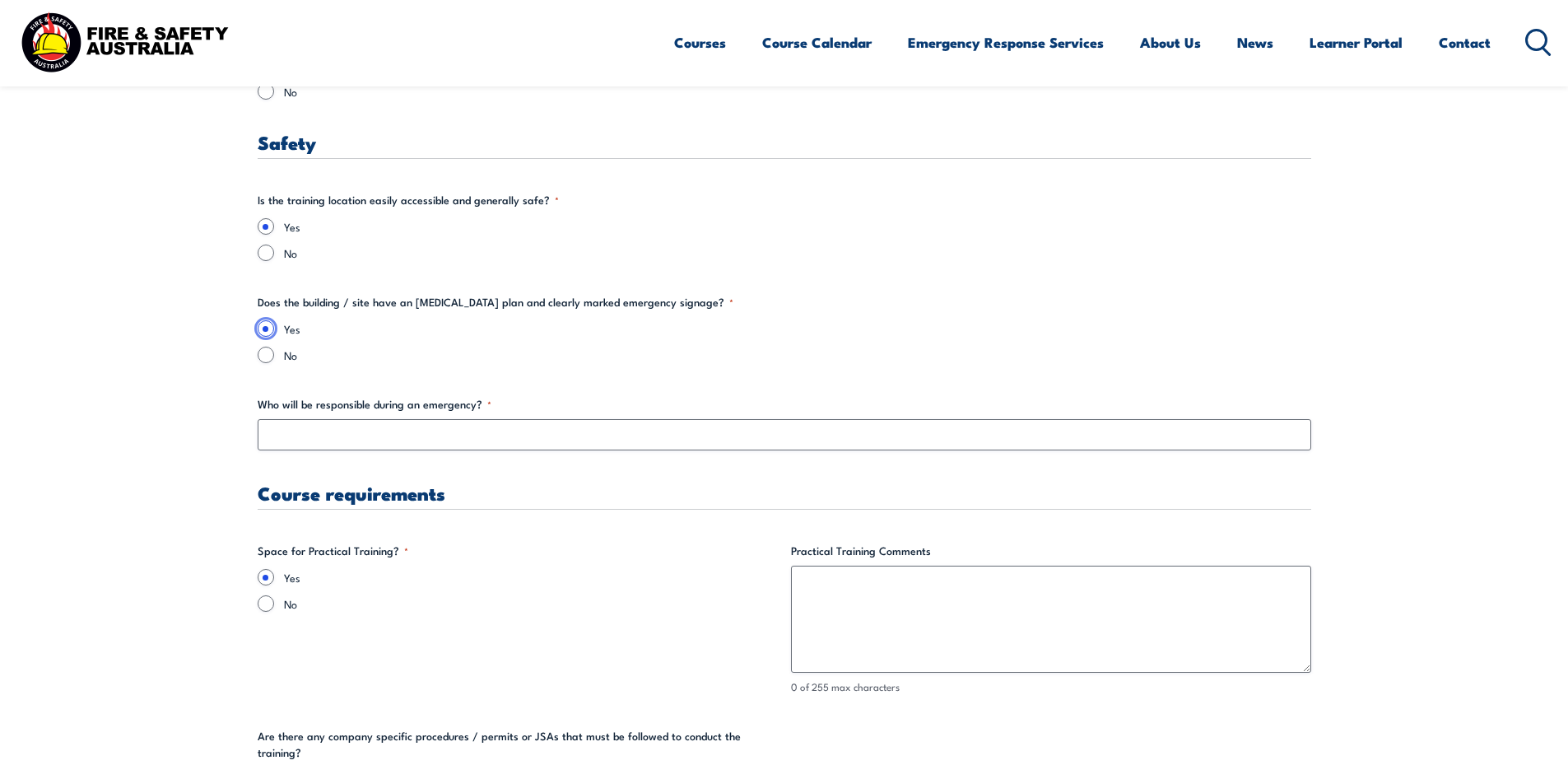
scroll to position [2881, 0]
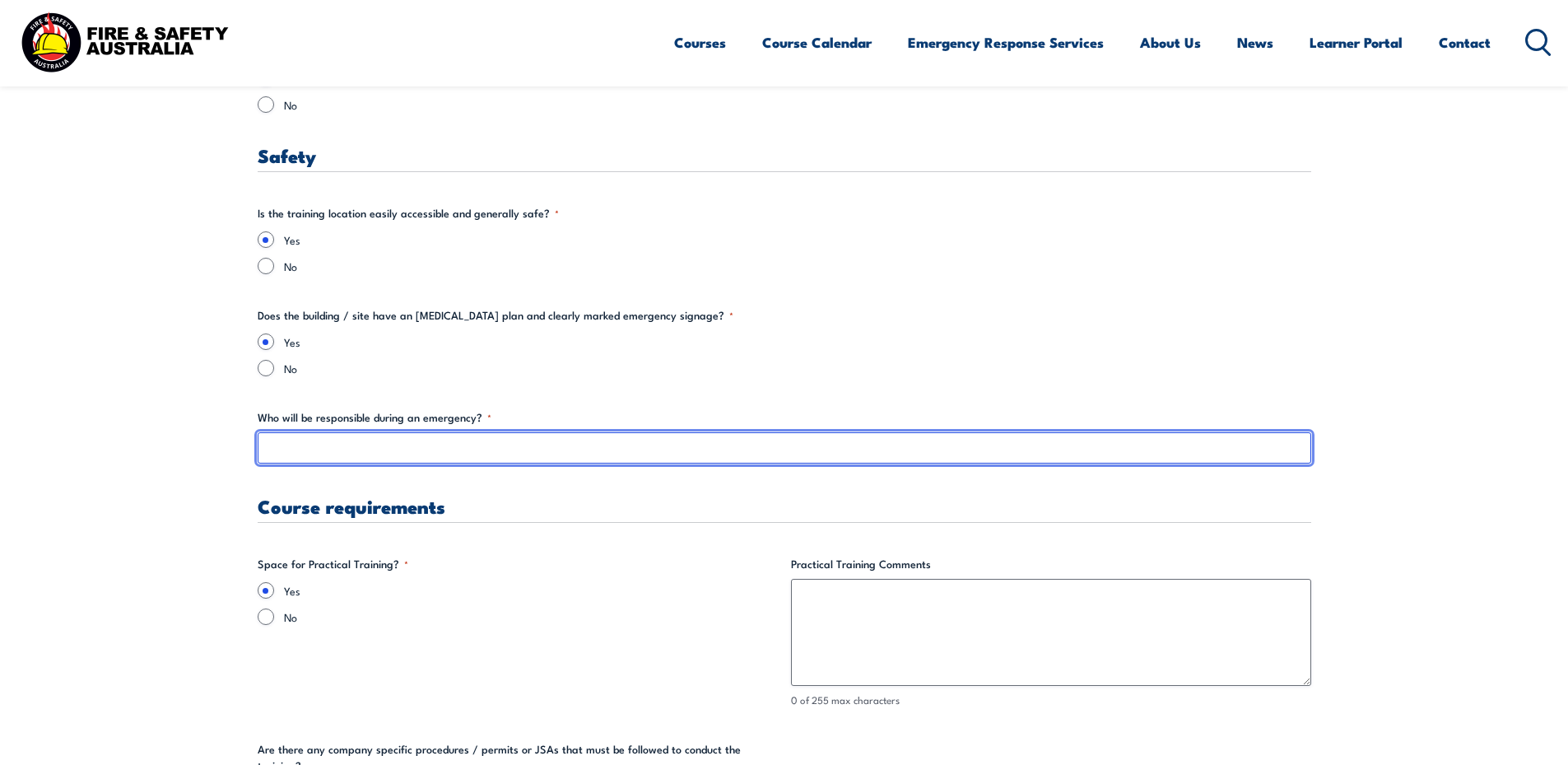
click at [352, 443] on input "Who will be responsible during an emergency? *" at bounding box center [785, 448] width 1054 height 31
type input "F"
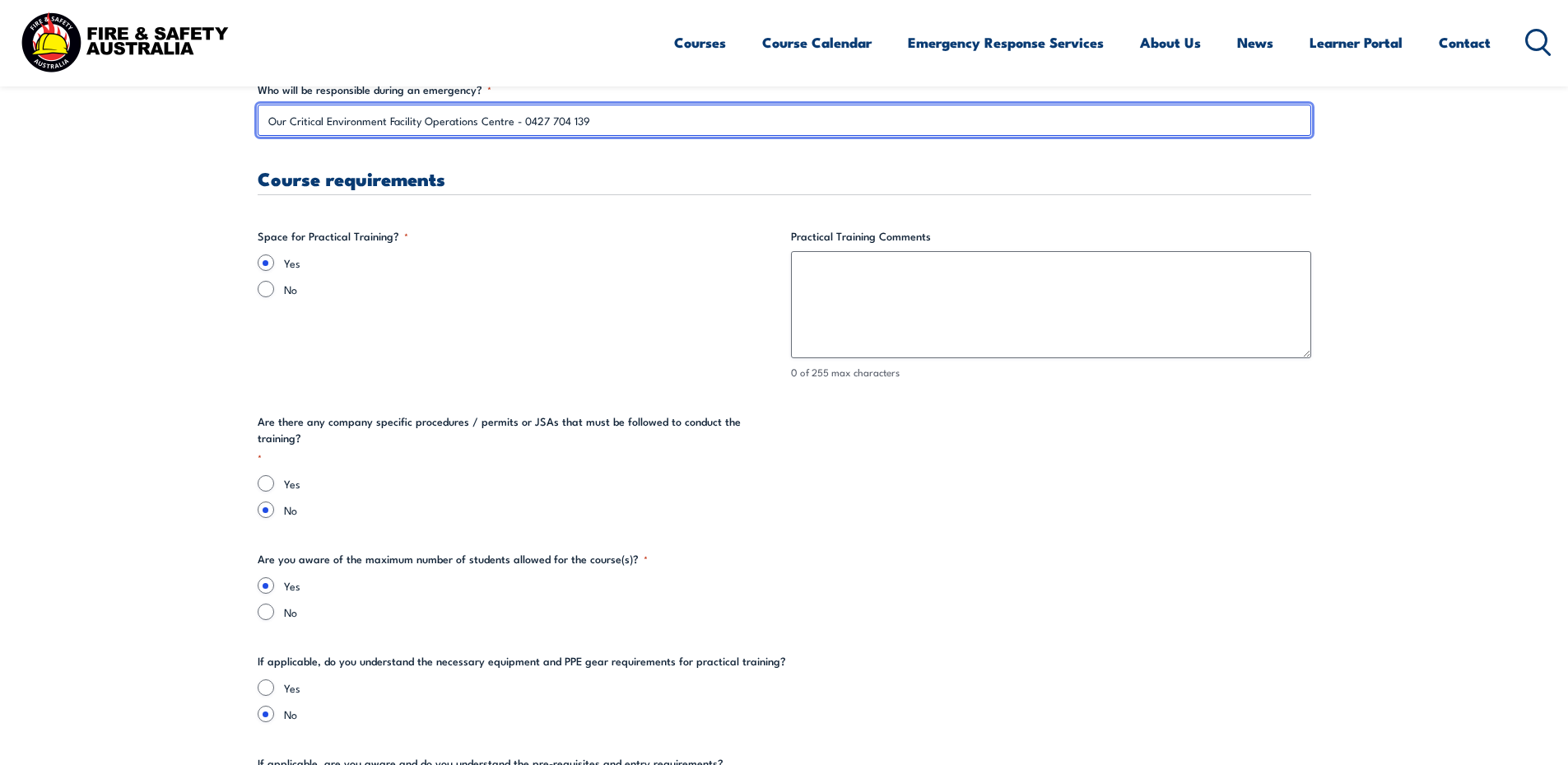
scroll to position [3210, 0]
type input "Our Critical Environment Facility Operations Centre - 0427 704 139"
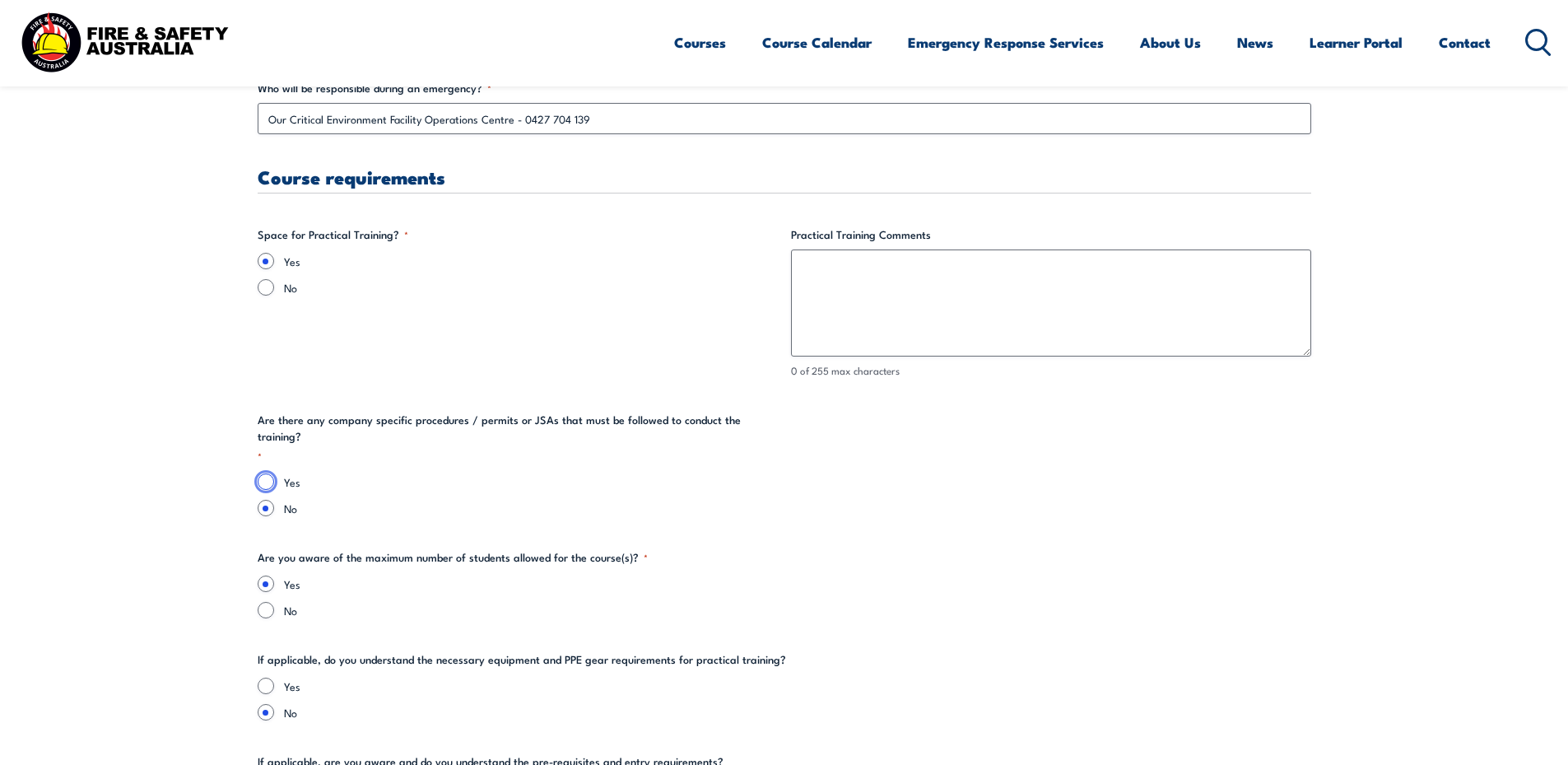
click at [261, 473] on input "Yes" at bounding box center [266, 481] width 16 height 16
radio input "true"
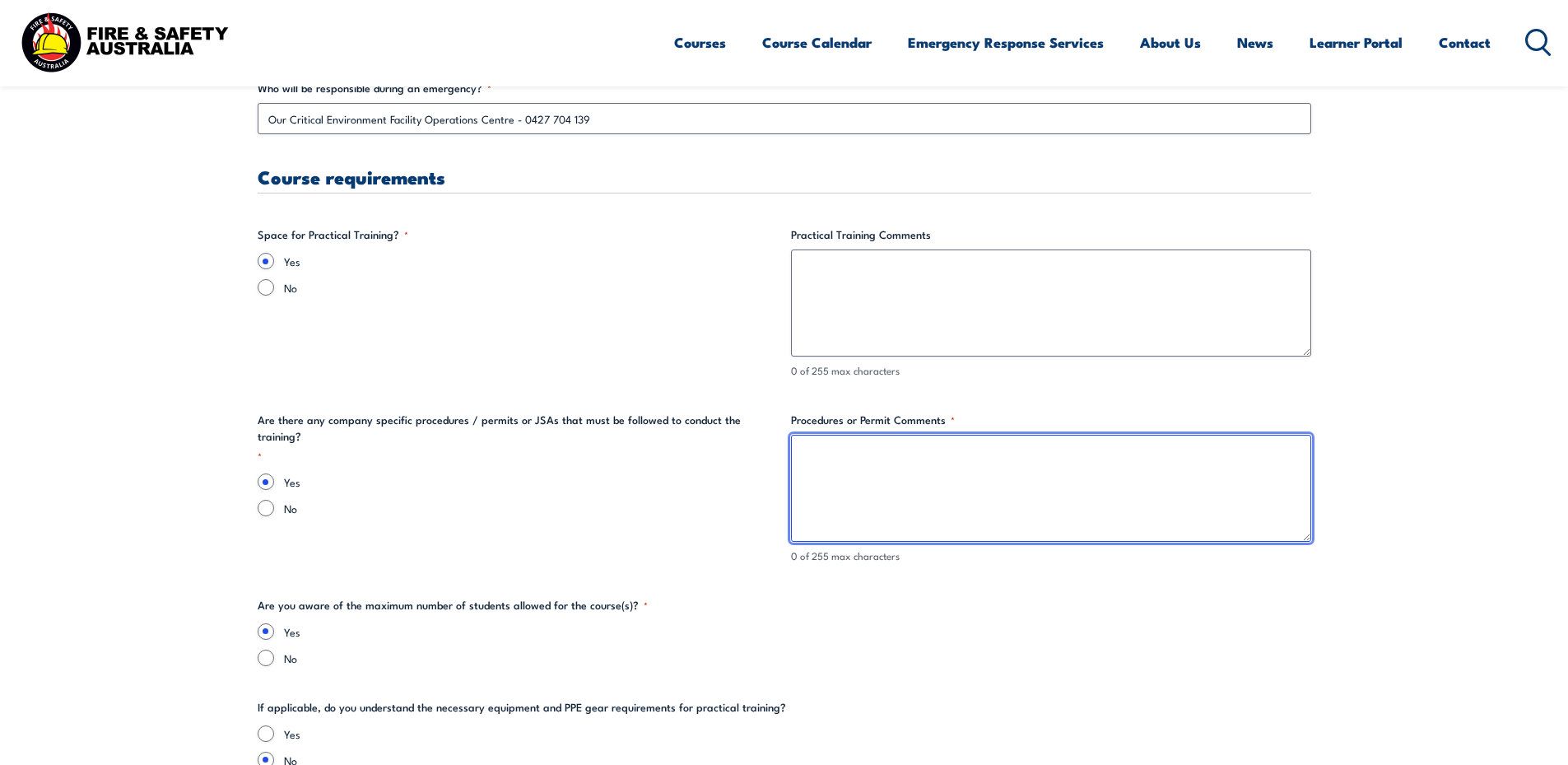
click at [889, 466] on textarea "Procedures or Permit Comments *" at bounding box center [1051, 488] width 520 height 107
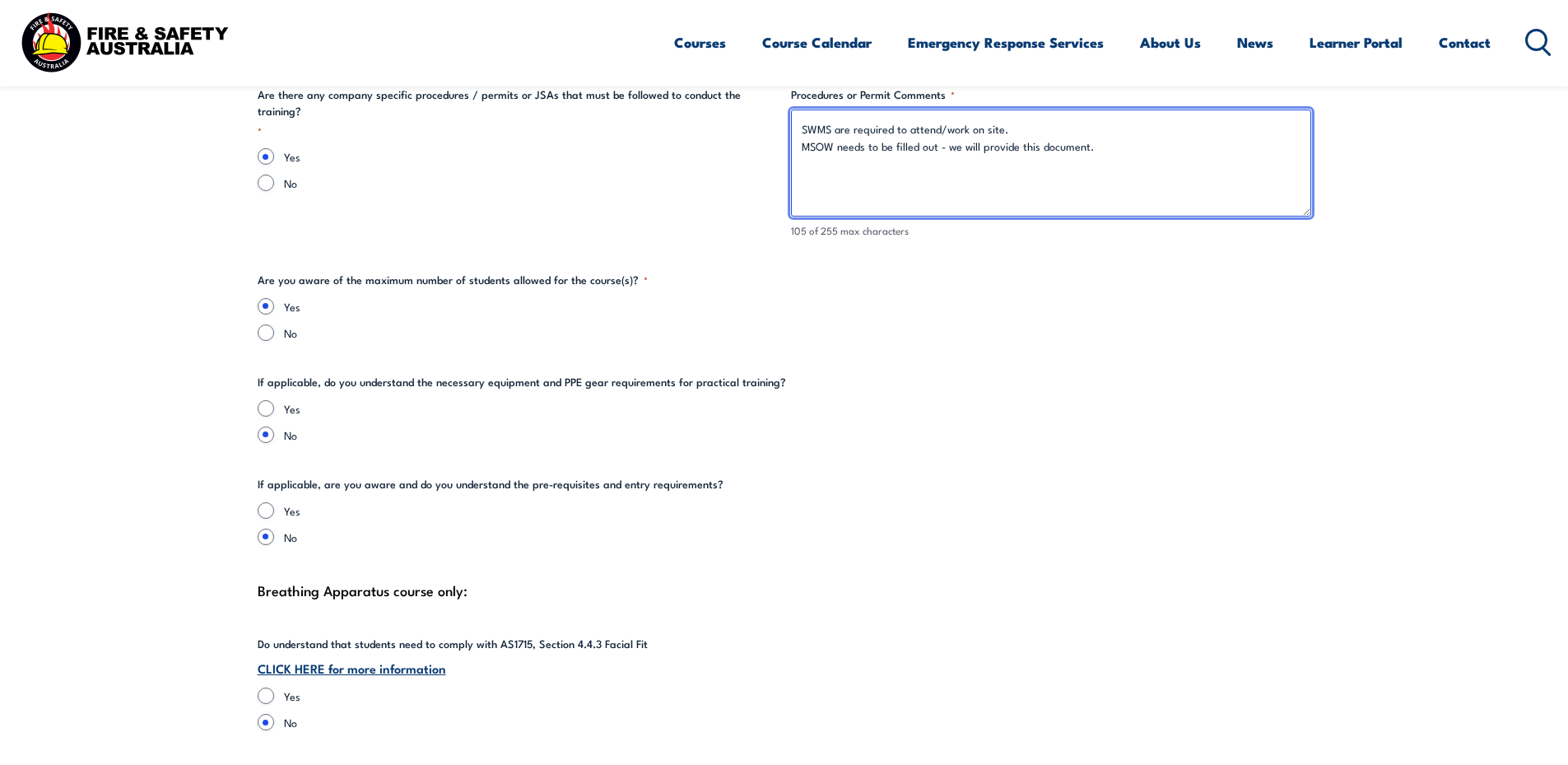
scroll to position [3540, 0]
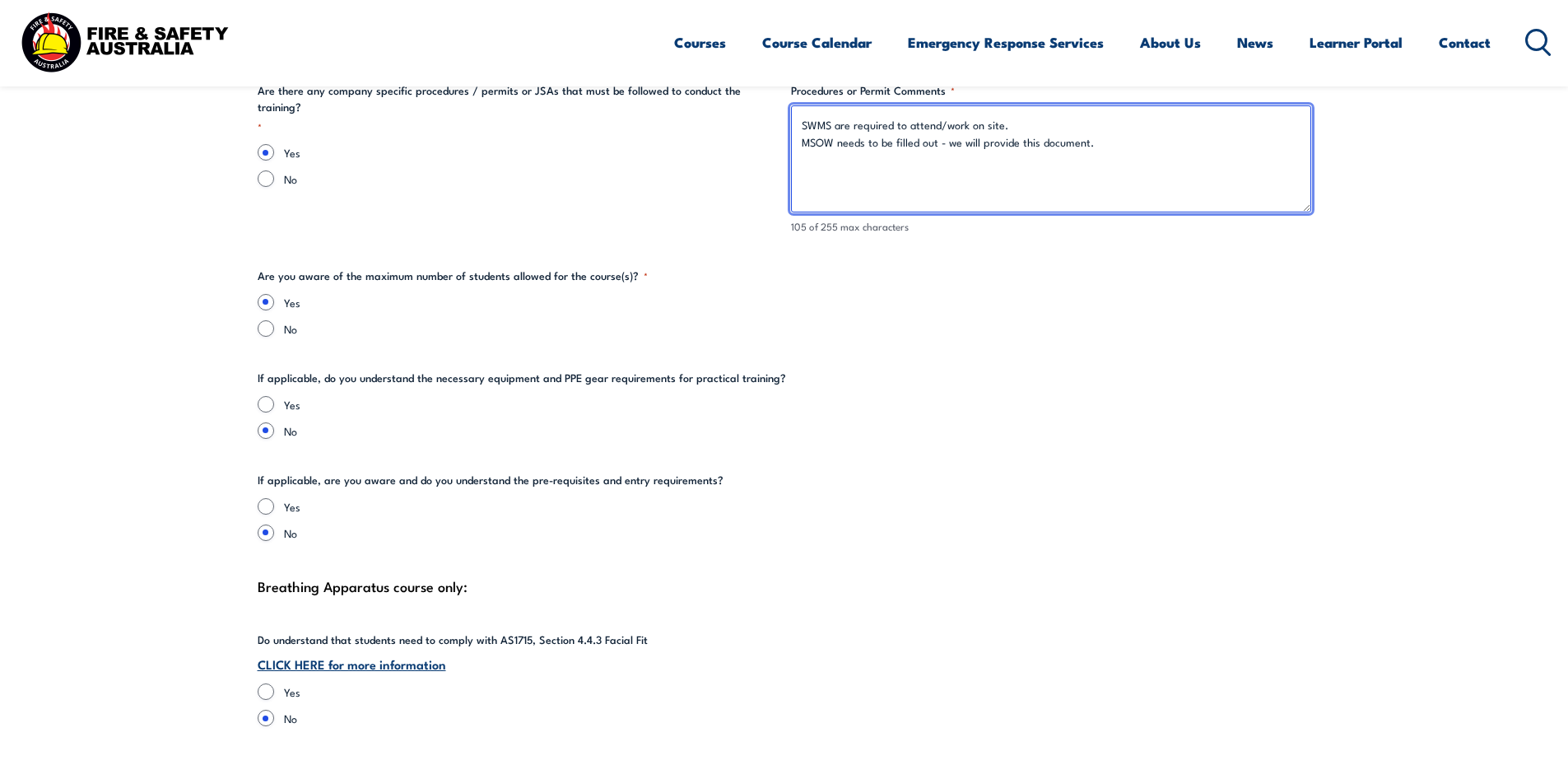
type textarea "SWMS are required to attend/work on site. MSOW needs to be filled out - we will…"
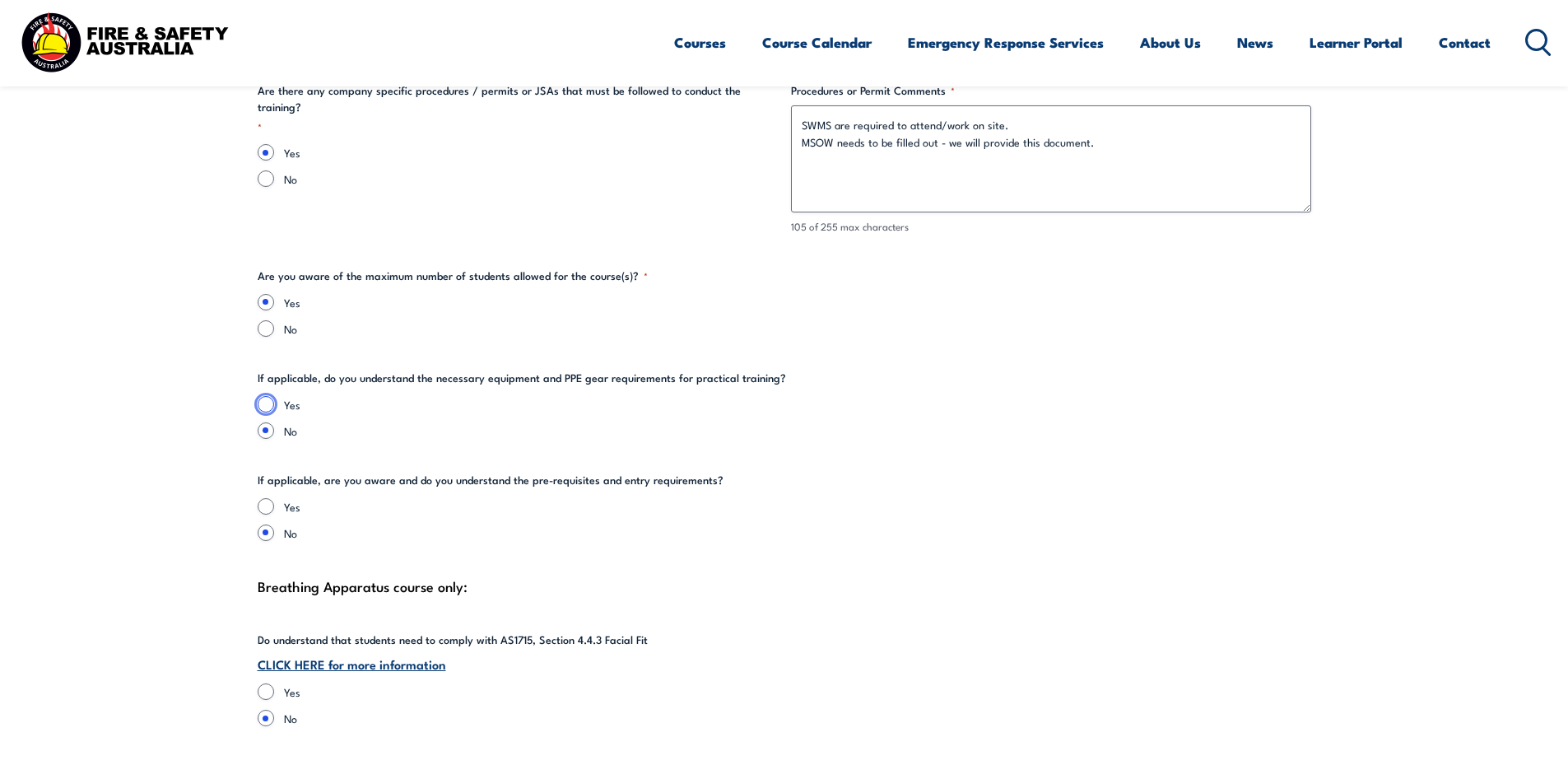
click at [262, 404] on input "Yes" at bounding box center [266, 404] width 16 height 16
radio input "true"
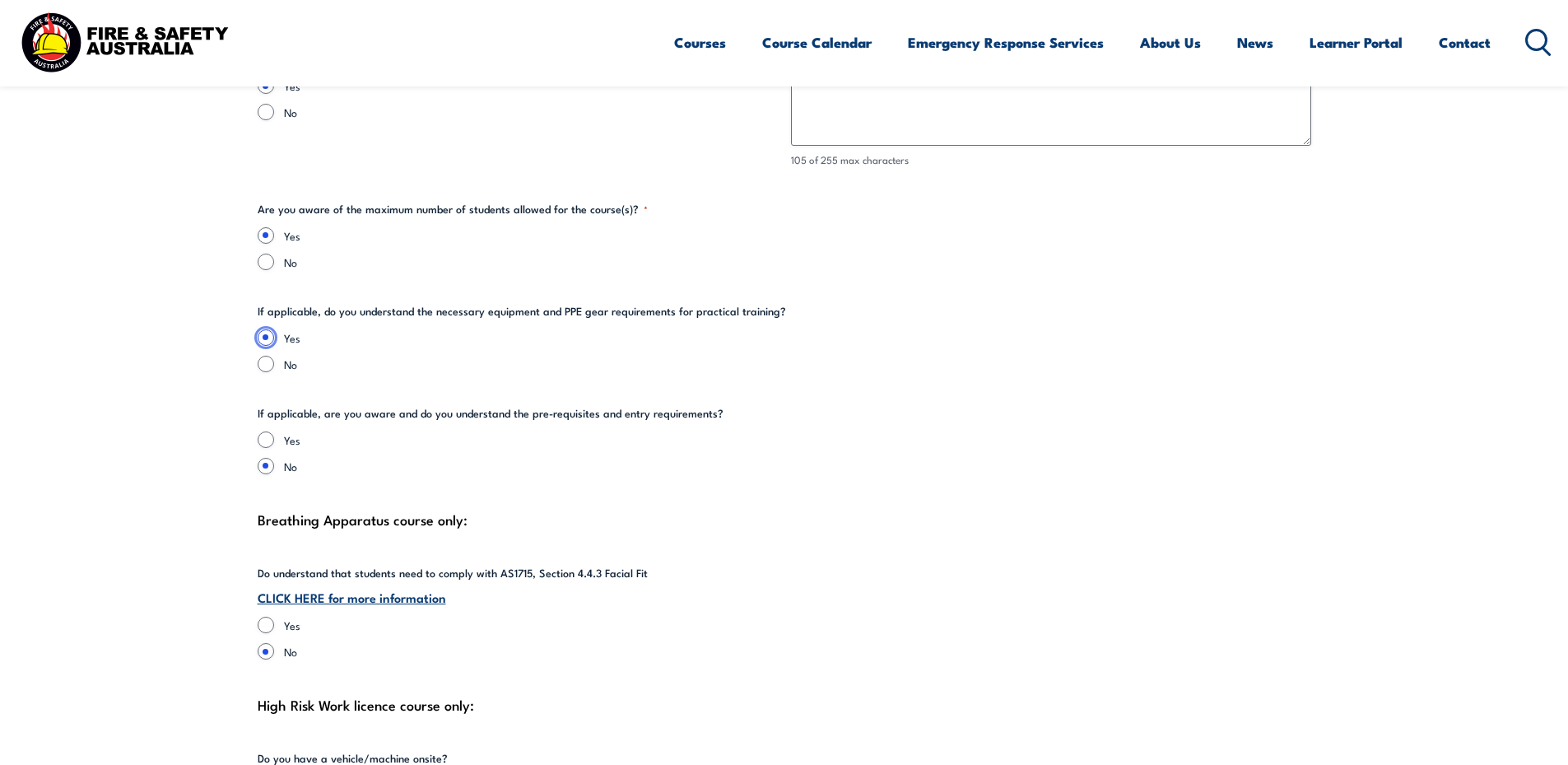
scroll to position [3704, 0]
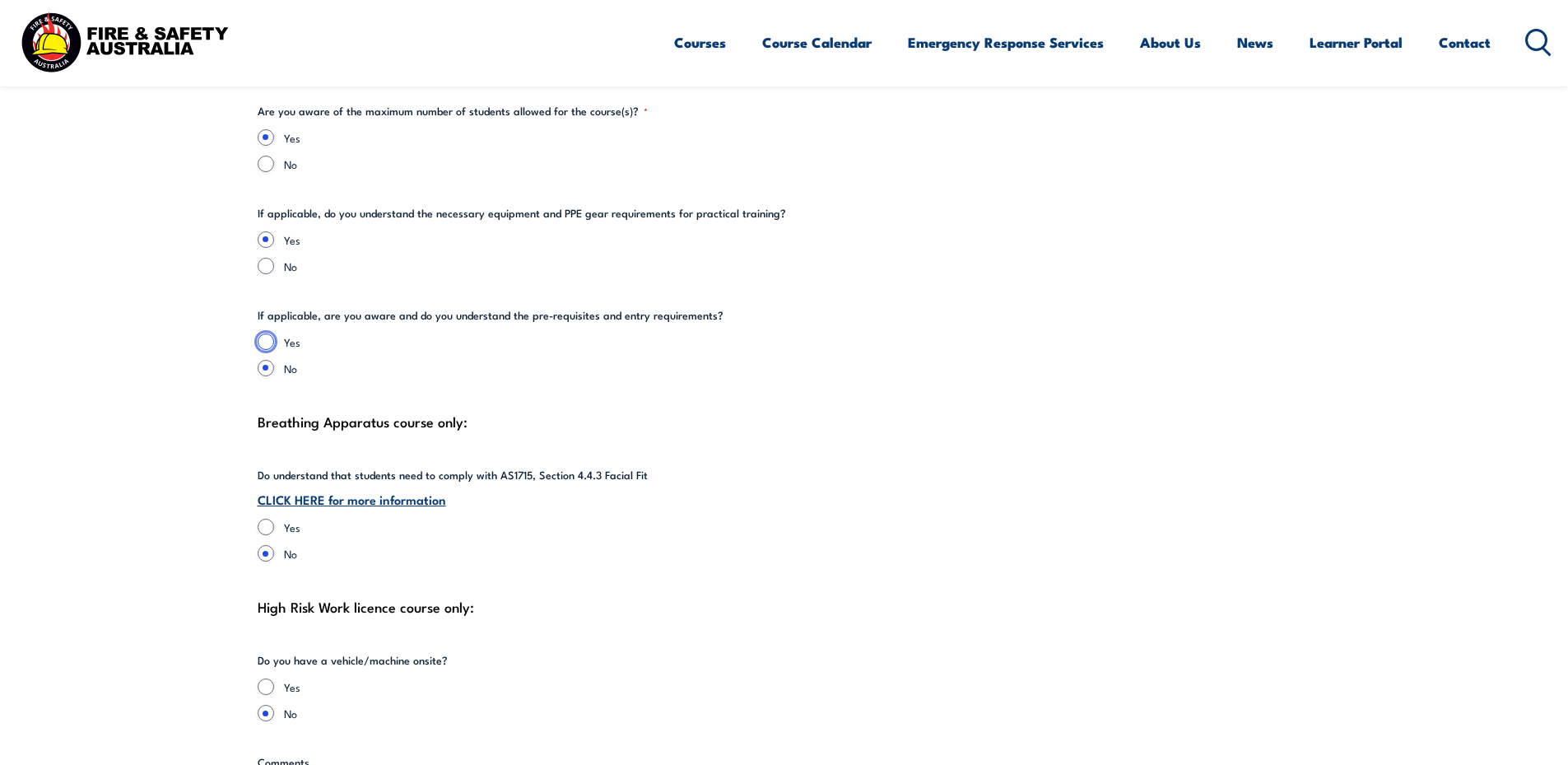
click at [267, 342] on input "Yes" at bounding box center [266, 342] width 16 height 16
radio input "true"
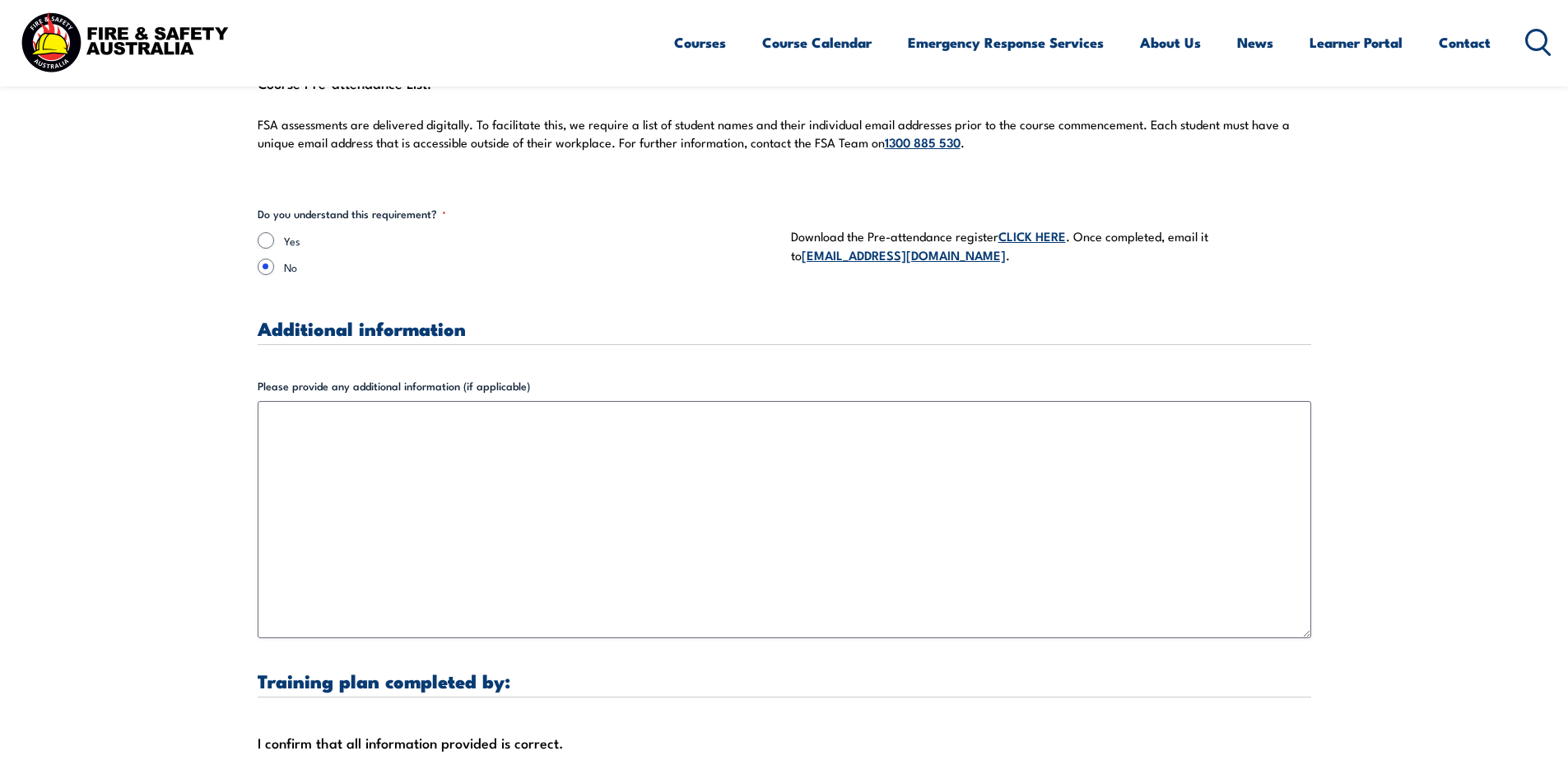
scroll to position [4774, 0]
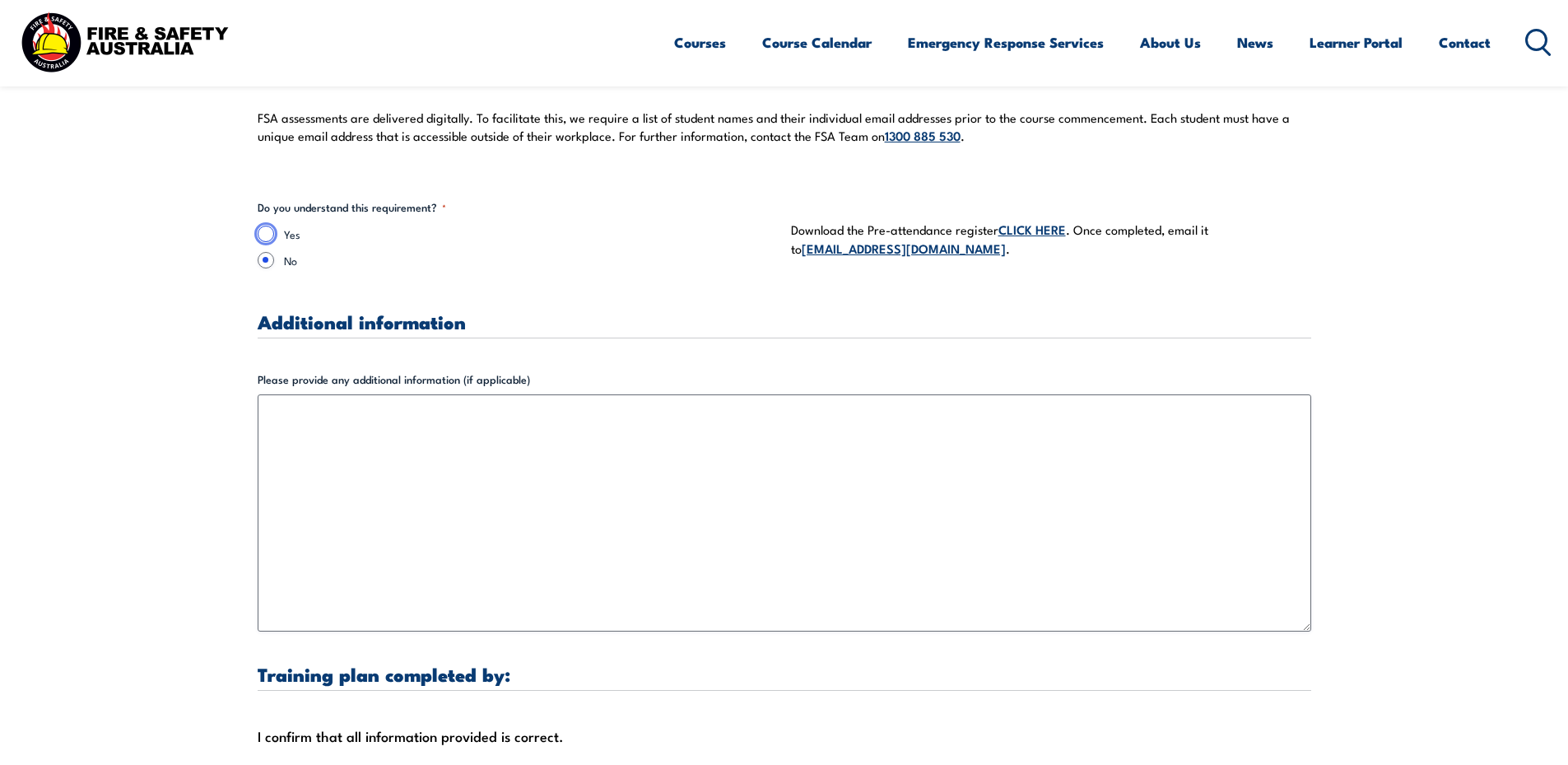
click at [263, 234] on input "Yes" at bounding box center [266, 233] width 16 height 16
radio input "true"
click at [1036, 229] on link "CLICK HERE" at bounding box center [1032, 229] width 67 height 18
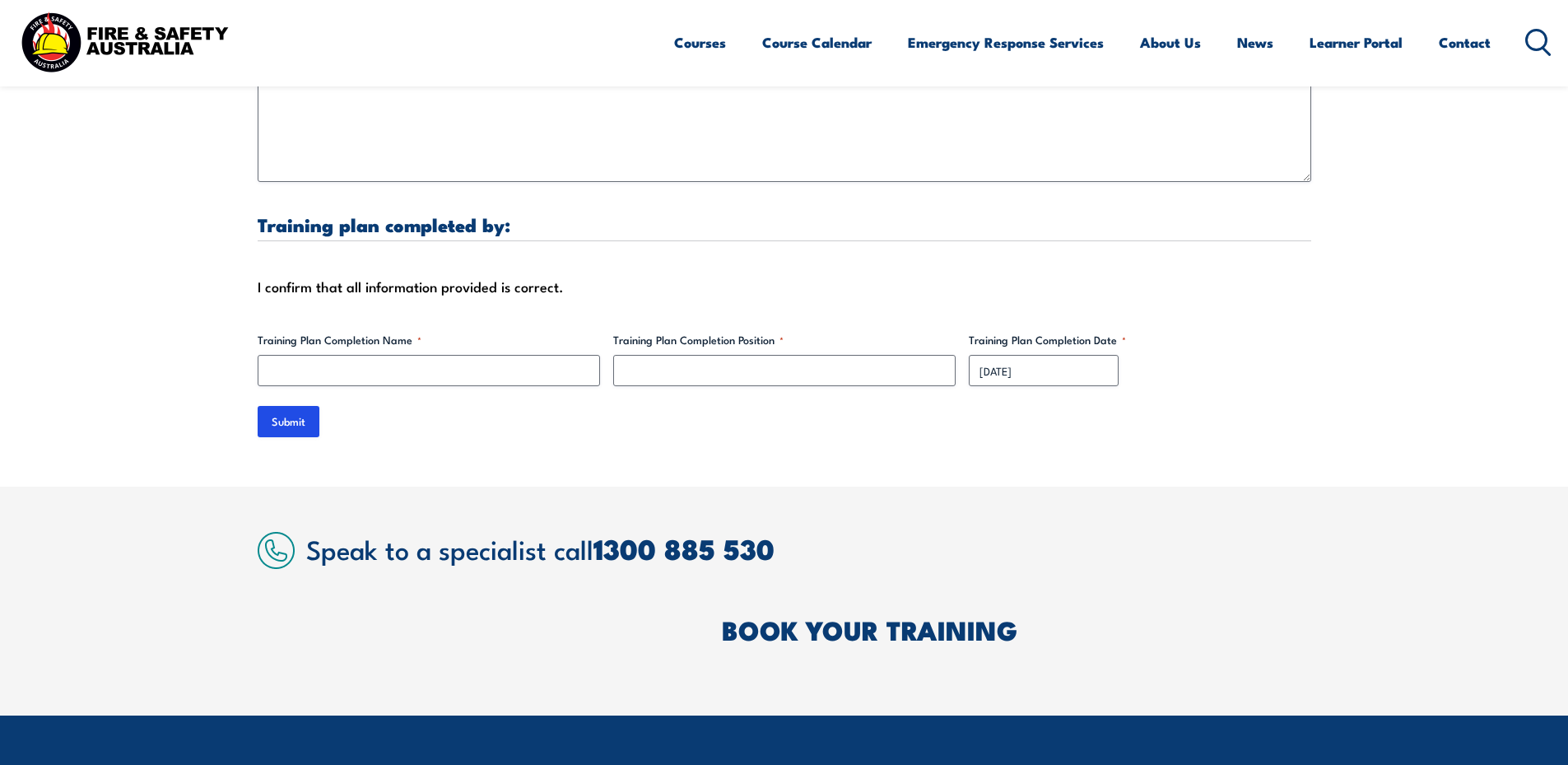
scroll to position [5186, 0]
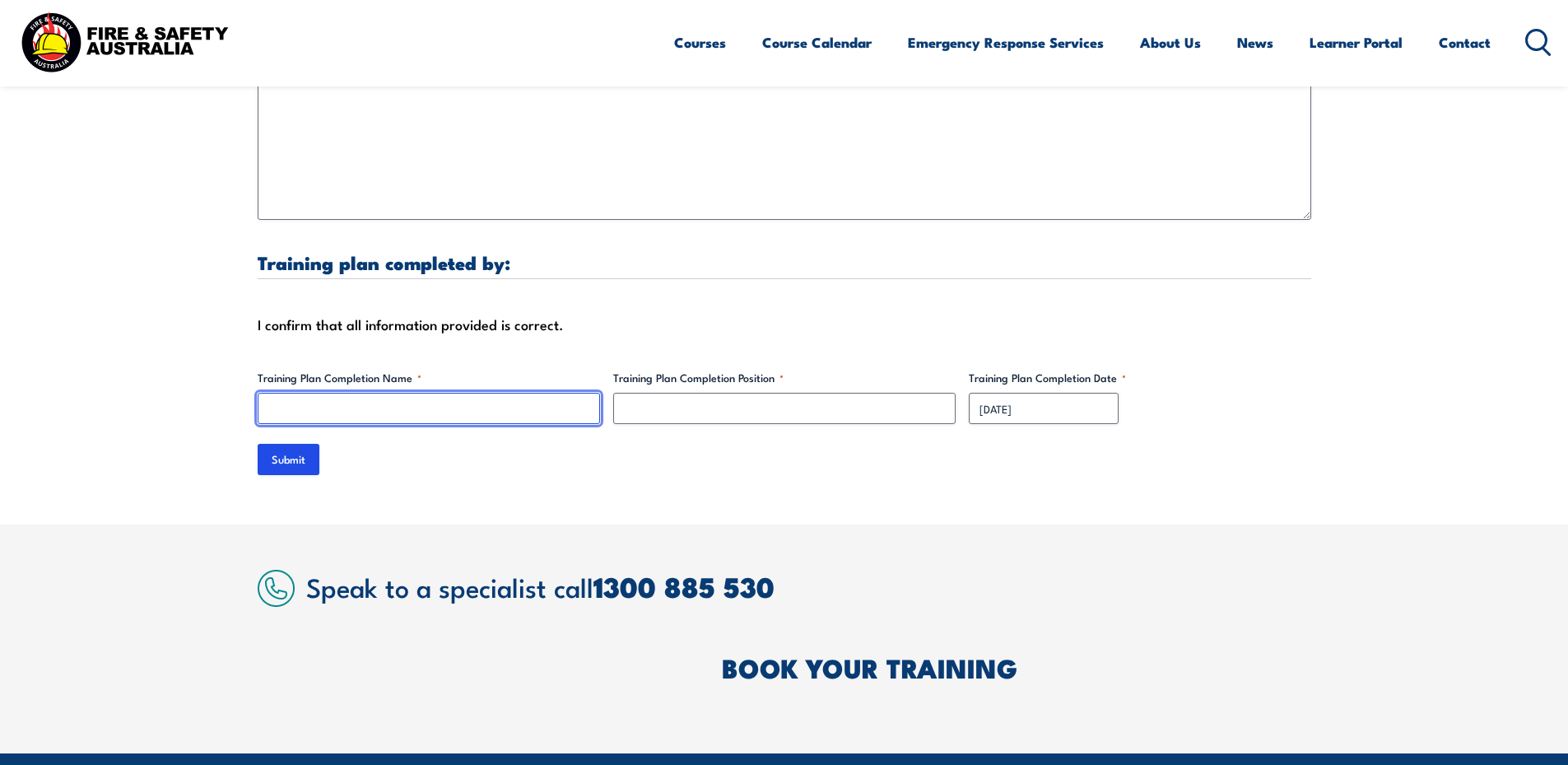
click at [361, 410] on input "Training Plan Completion Name *" at bounding box center [429, 408] width 342 height 31
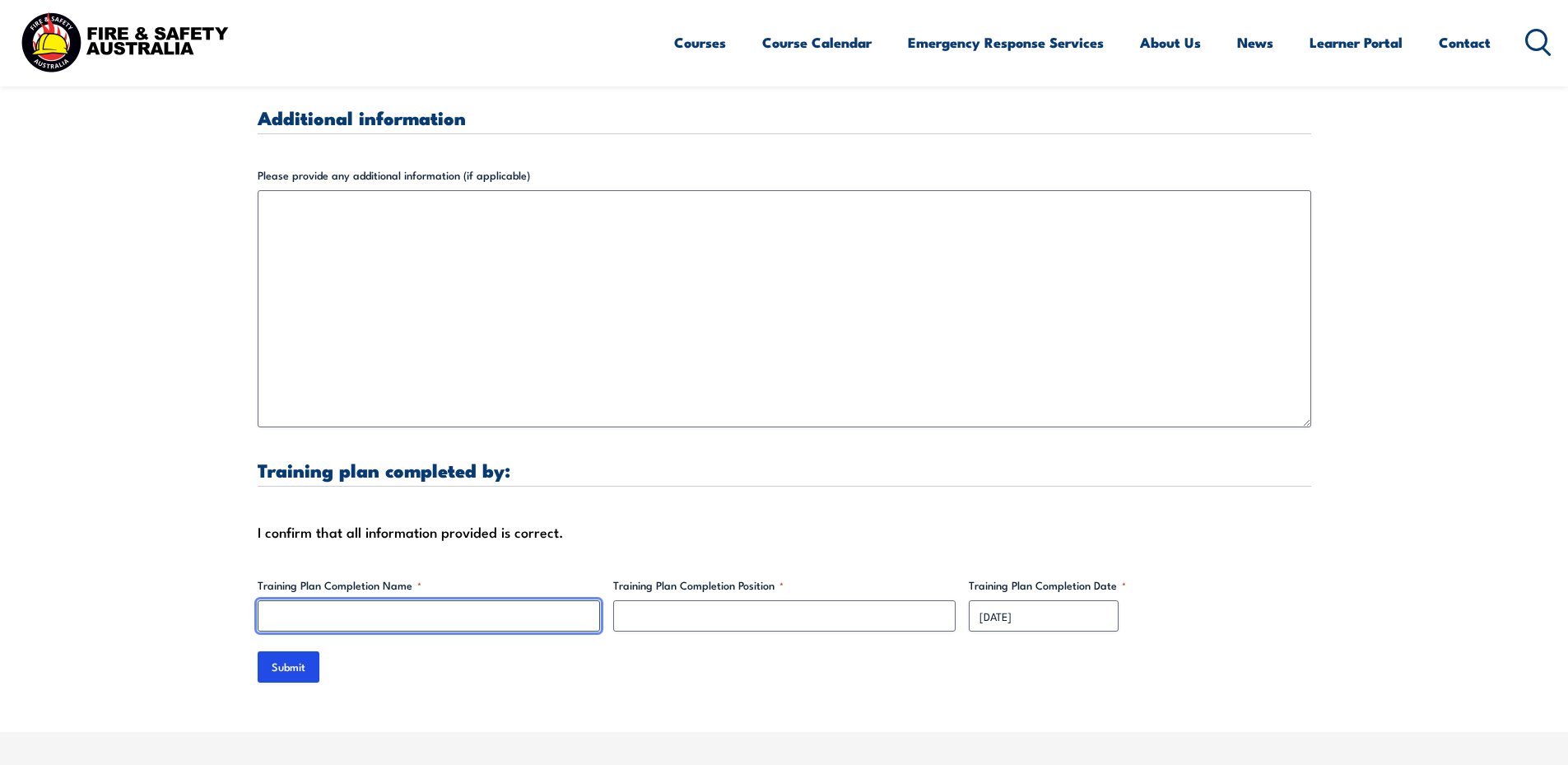
scroll to position [5268, 0]
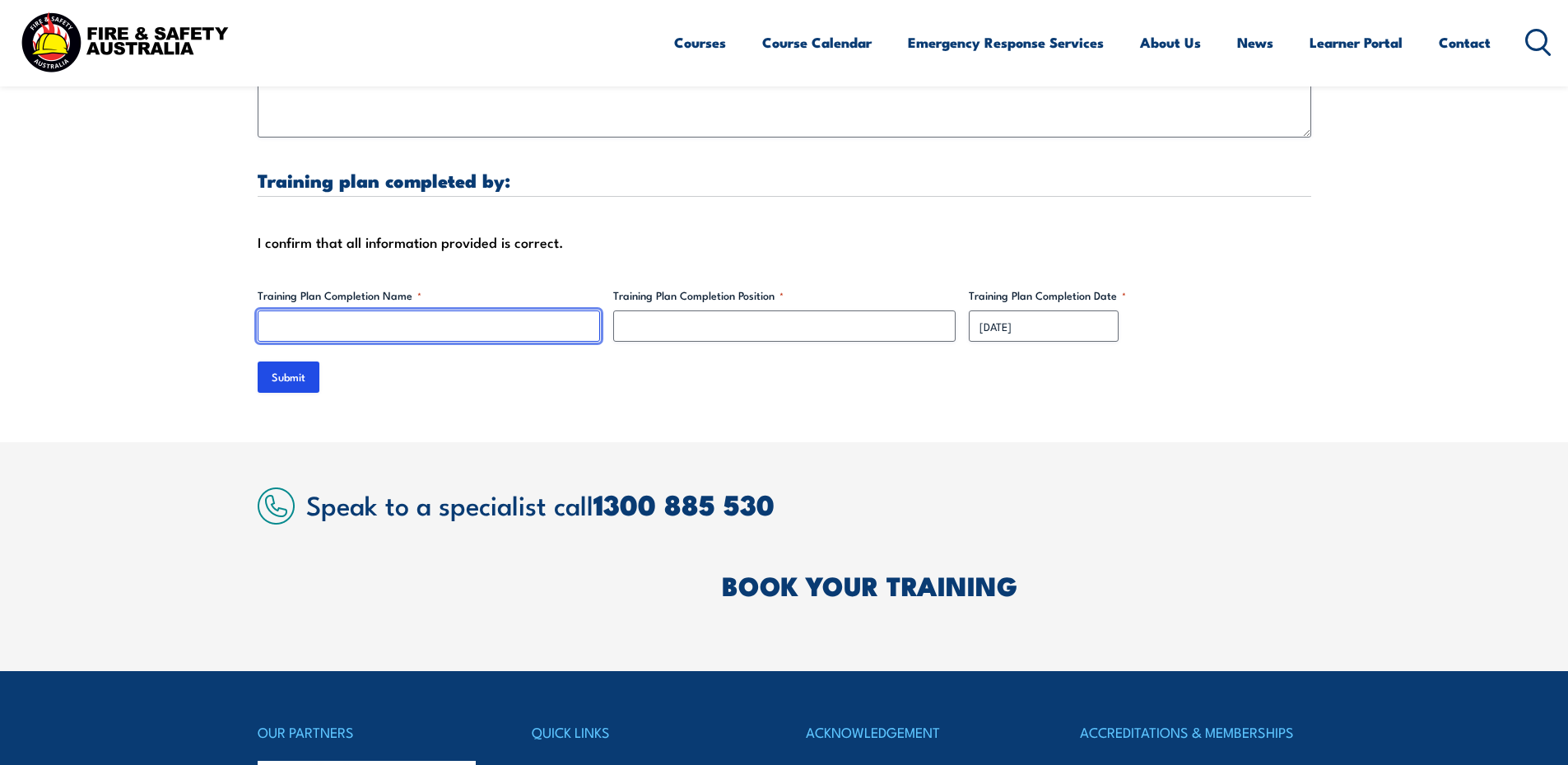
click at [353, 327] on input "Training Plan Completion Name *" at bounding box center [429, 326] width 342 height 31
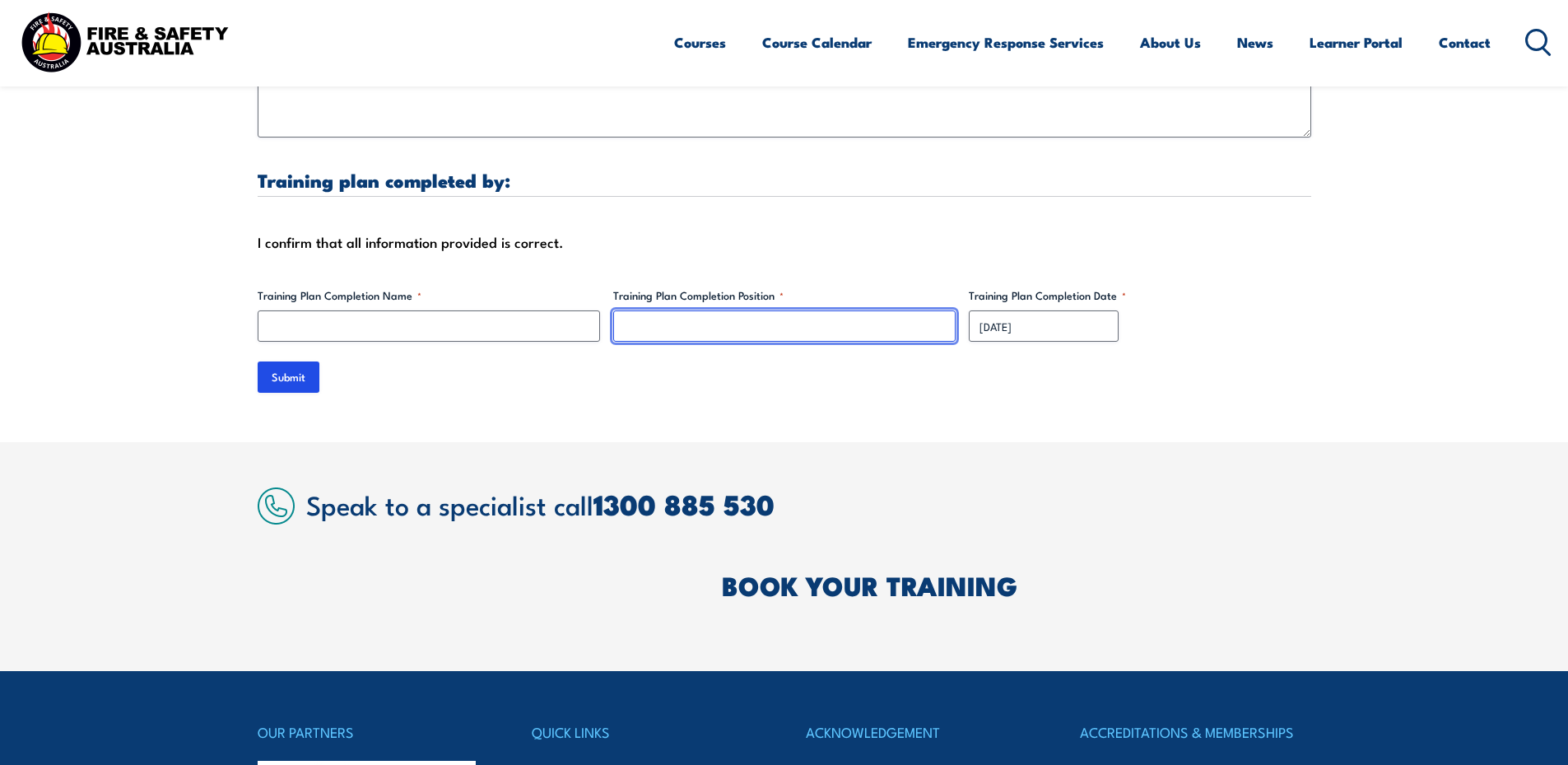
click at [723, 330] on input "Training Plan Completion Position *" at bounding box center [784, 326] width 342 height 31
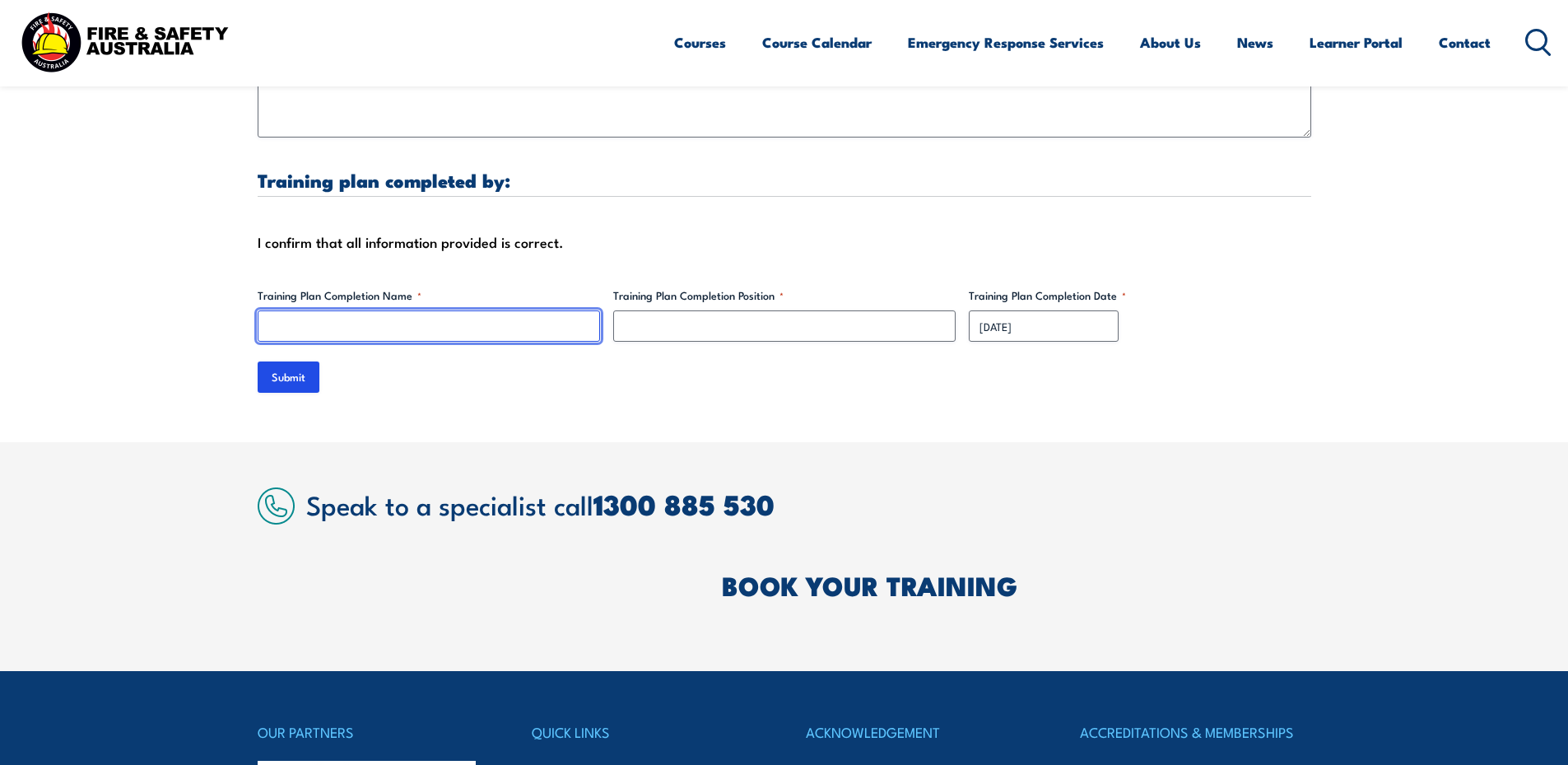
click at [354, 328] on input "Training Plan Completion Name *" at bounding box center [429, 326] width 342 height 31
type input "[PERSON_NAME]"
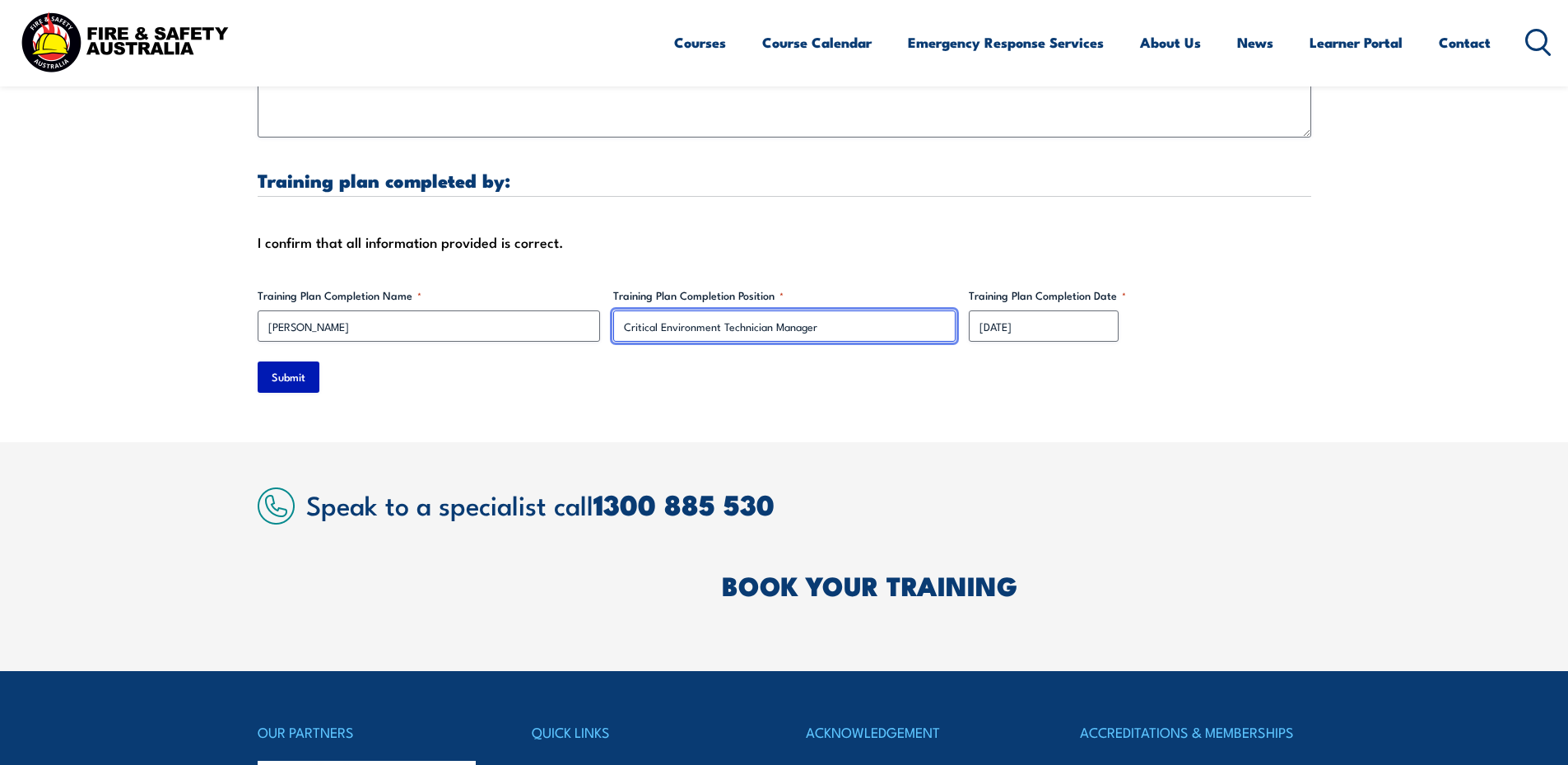
type input "Critical Environment Technician Manager"
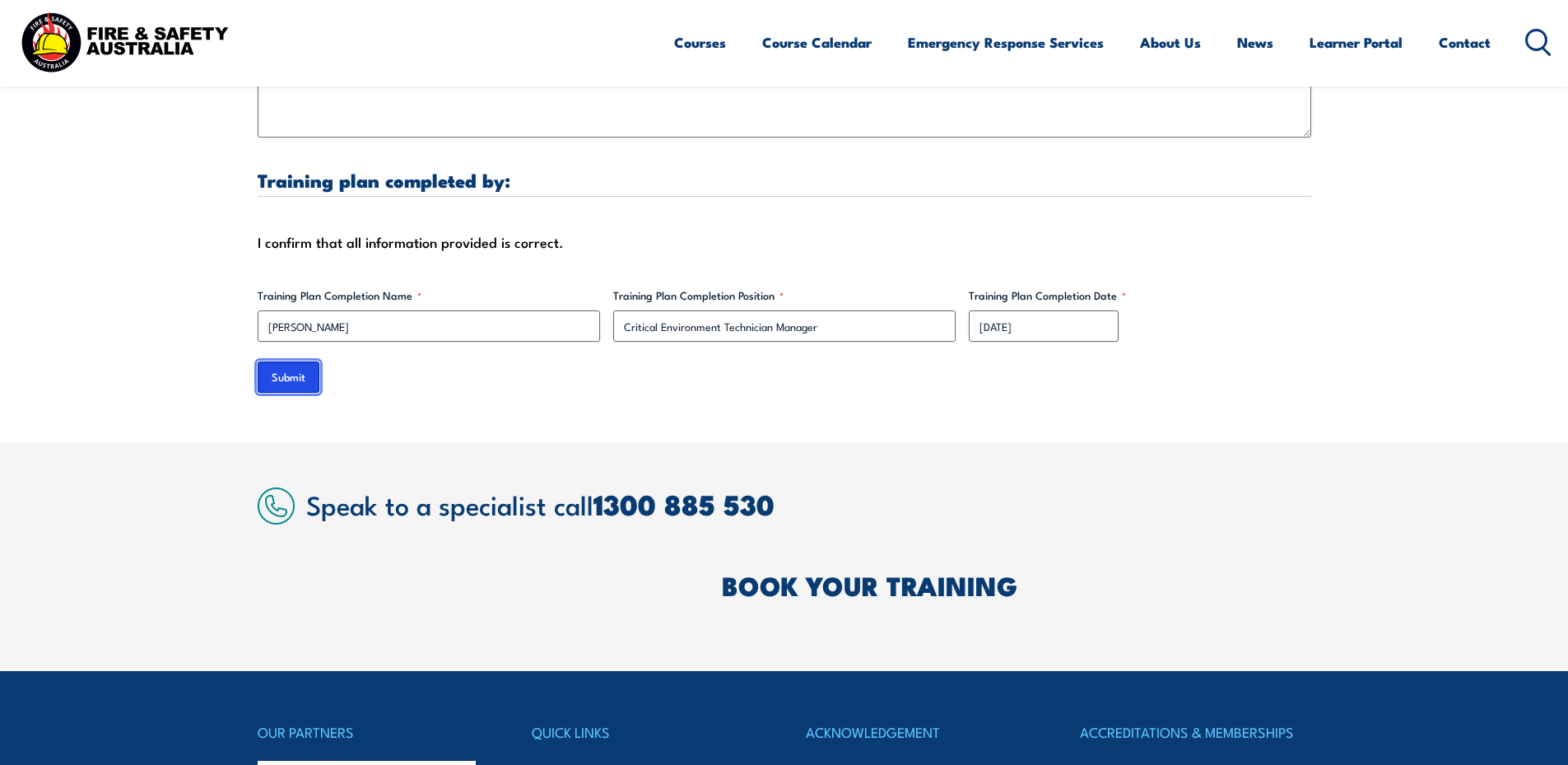
click at [293, 374] on input "Submit" at bounding box center [289, 377] width 62 height 31
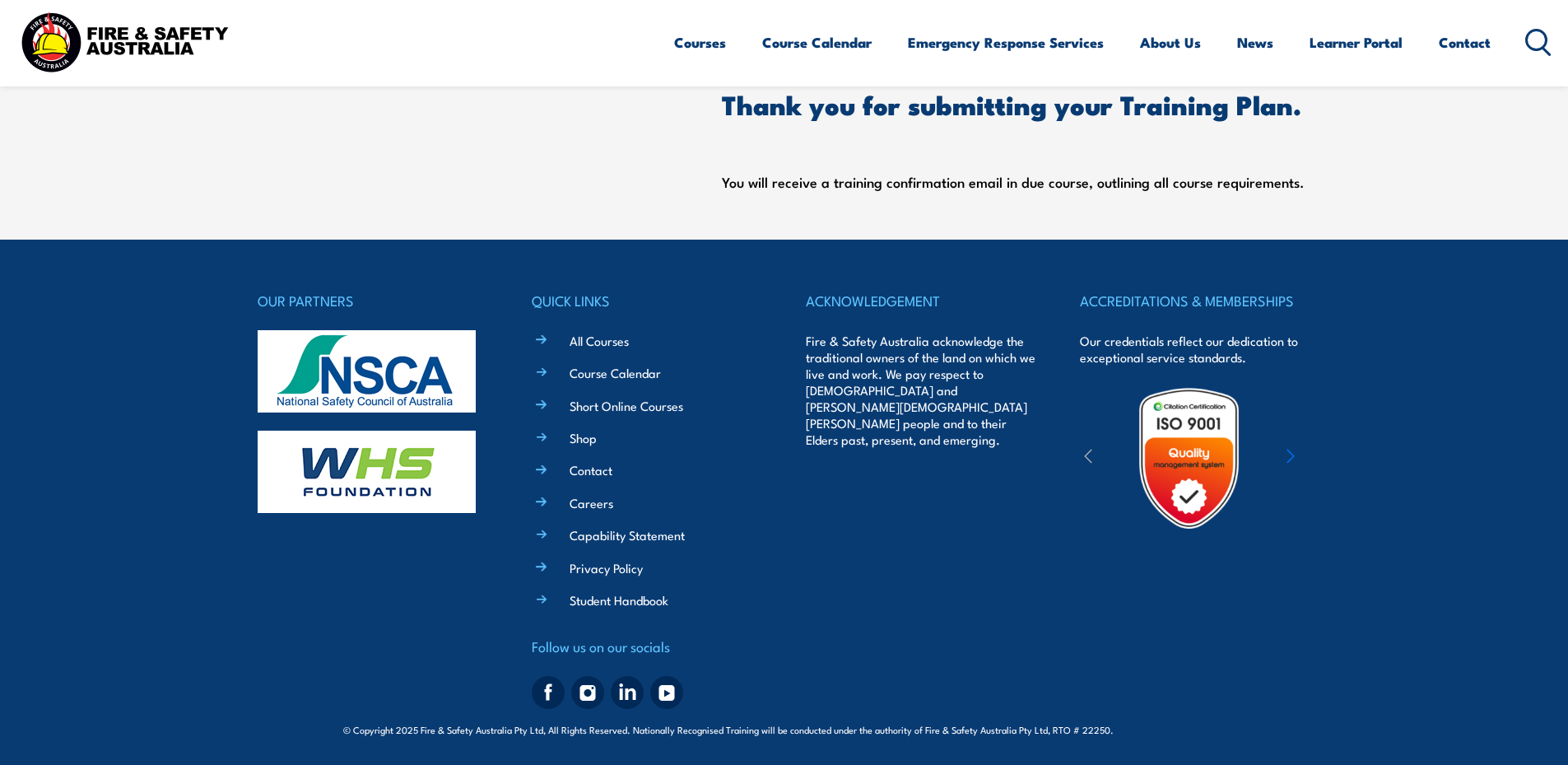
scroll to position [0, 0]
